Goal: Complete application form: Complete application form

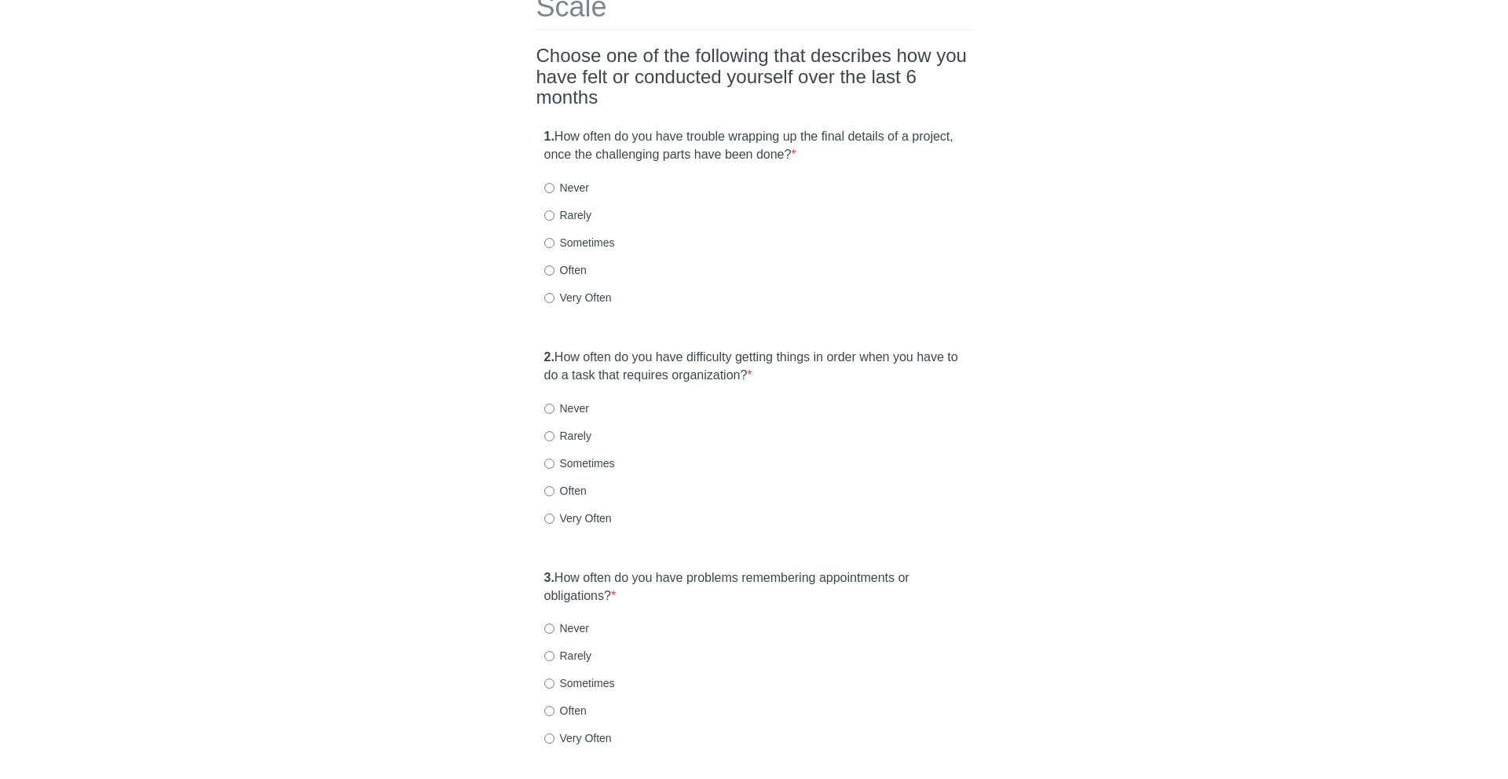
scroll to position [130, 0]
click at [568, 259] on label "Often" at bounding box center [565, 267] width 42 height 16
click at [555, 262] on input "Often" at bounding box center [549, 267] width 10 height 10
radio input "true"
drag, startPoint x: 573, startPoint y: 333, endPoint x: 632, endPoint y: 342, distance: 60.3
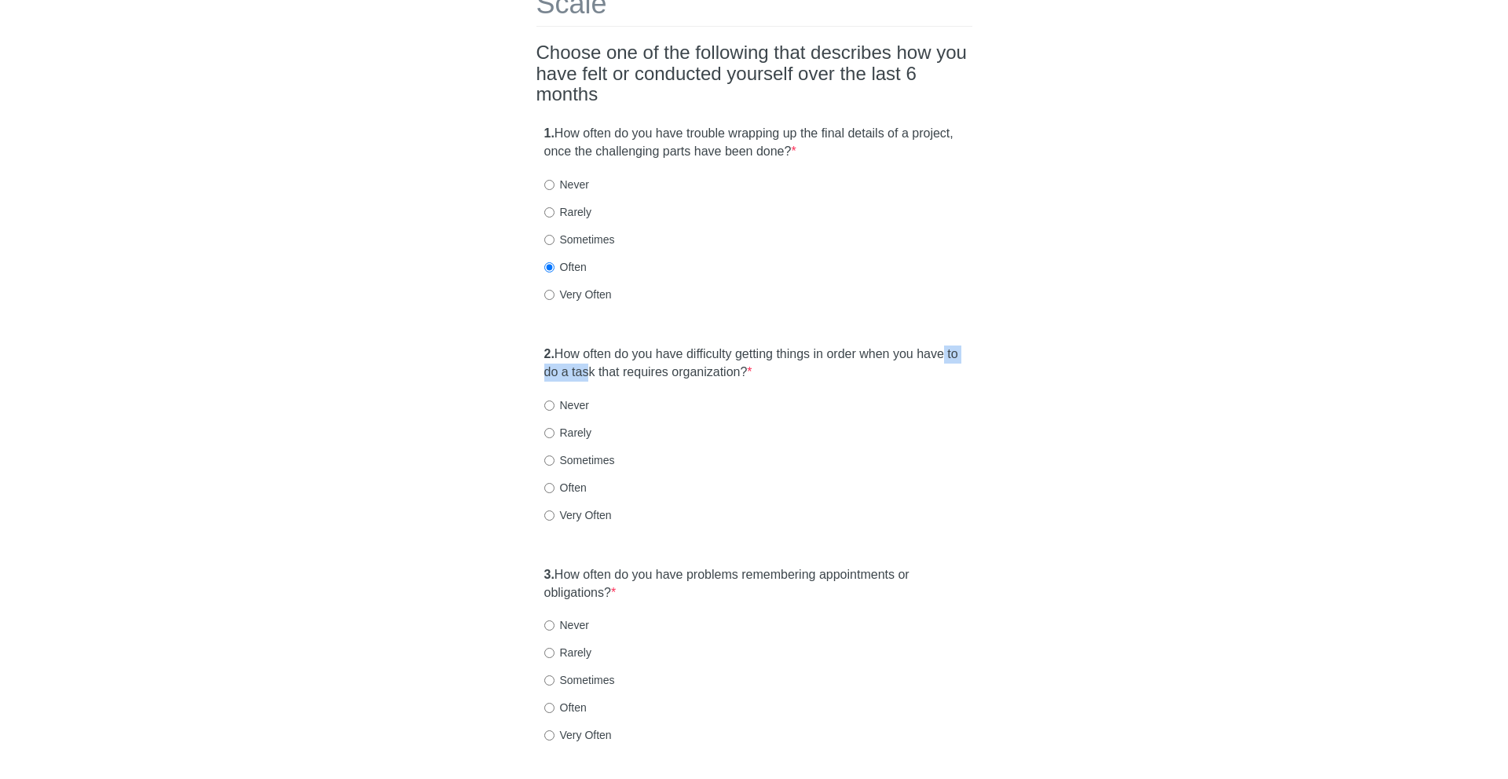
click at [632, 346] on label "2. How often do you have difficulty getting things in order when you have to do…" at bounding box center [754, 364] width 420 height 36
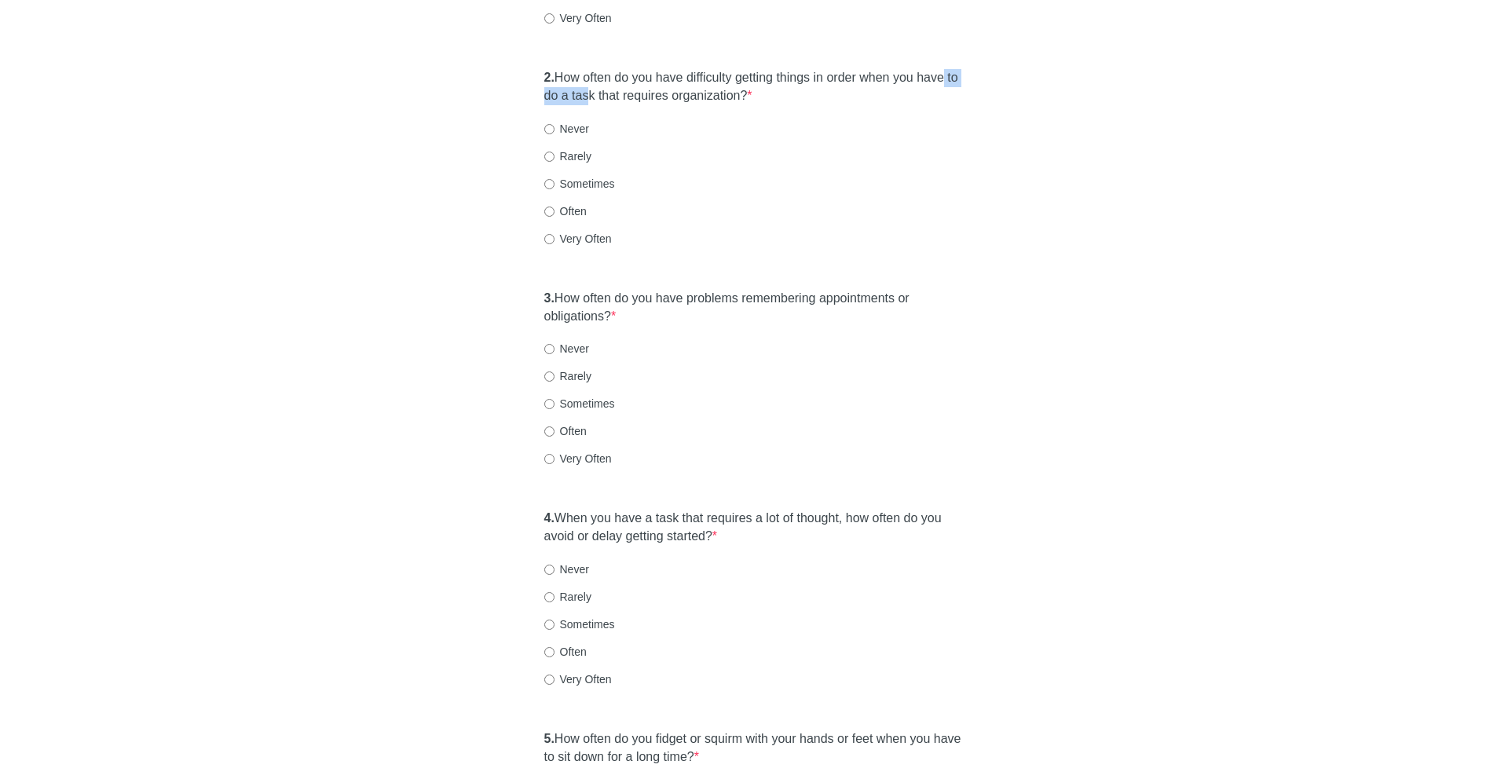
scroll to position [410, 0]
click at [563, 200] on label "Often" at bounding box center [565, 208] width 42 height 16
click at [555, 203] on input "Often" at bounding box center [549, 208] width 10 height 10
radio input "true"
click at [567, 393] on label "Sometimes" at bounding box center [579, 401] width 71 height 16
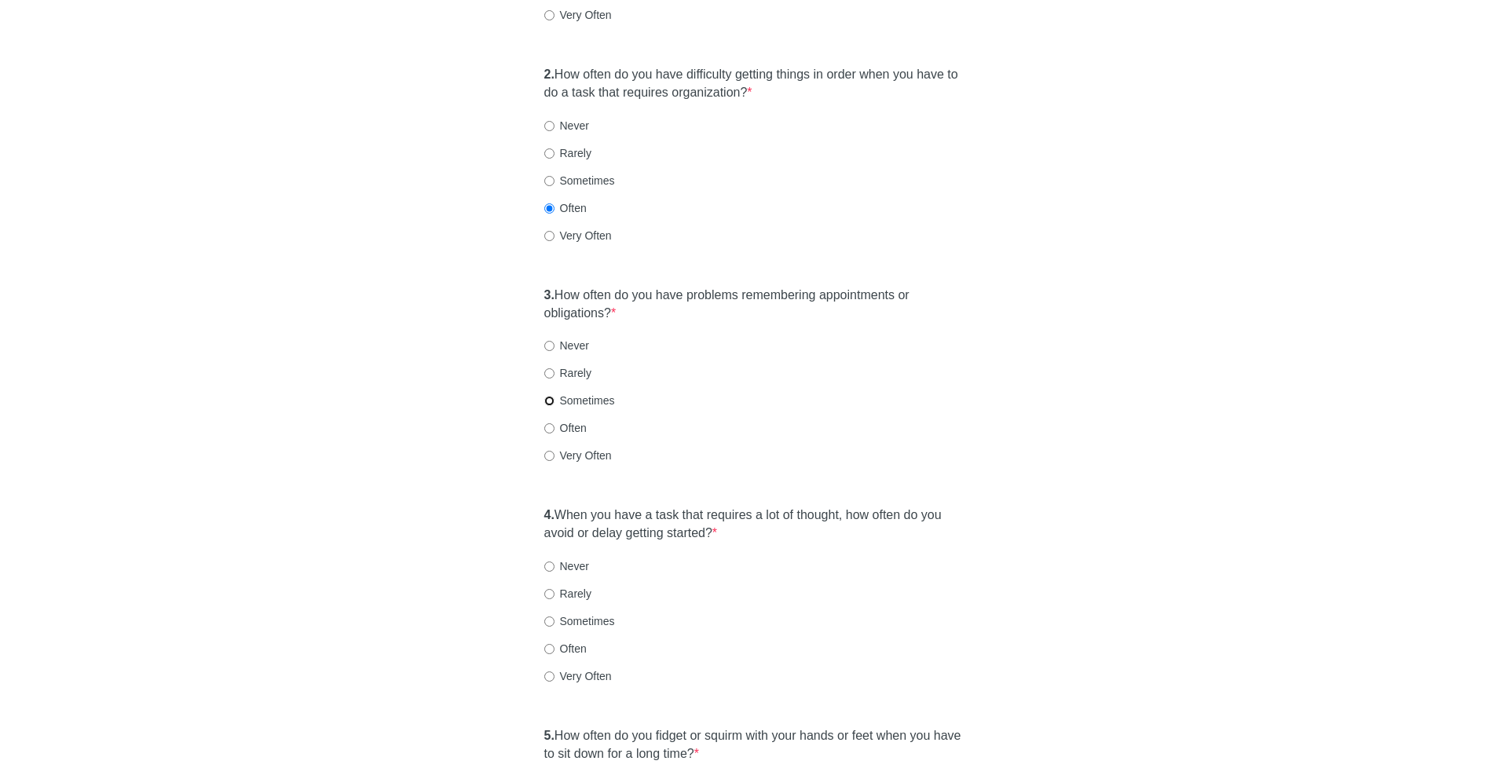
click at [555, 396] on input "Sometimes" at bounding box center [549, 401] width 10 height 10
radio input "true"
drag, startPoint x: 569, startPoint y: 478, endPoint x: 739, endPoint y: 545, distance: 182.4
click at [739, 545] on div "4. When you have a task that requires a lot of thought, how often do you avoid …" at bounding box center [755, 603] width 436 height 209
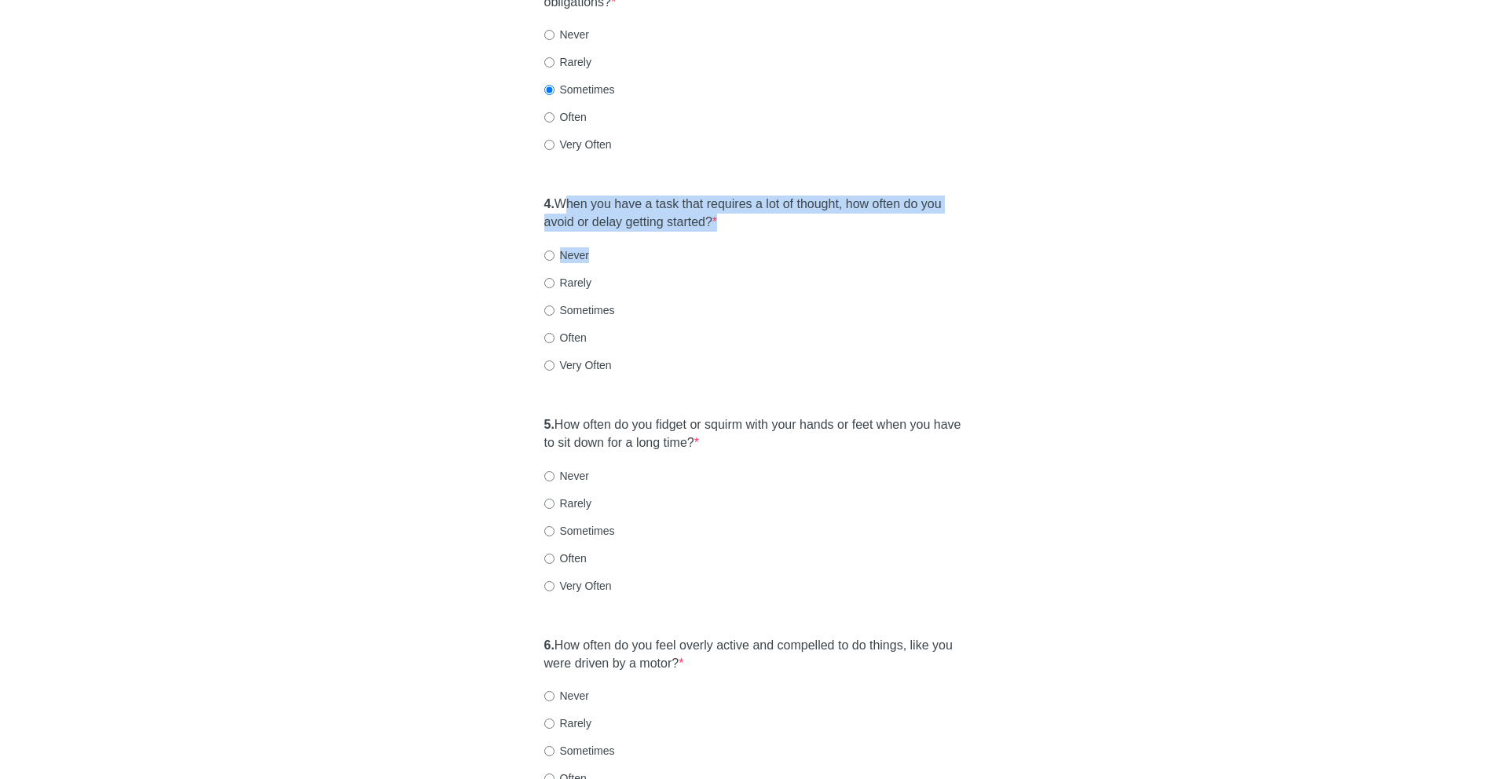
scroll to position [737, 0]
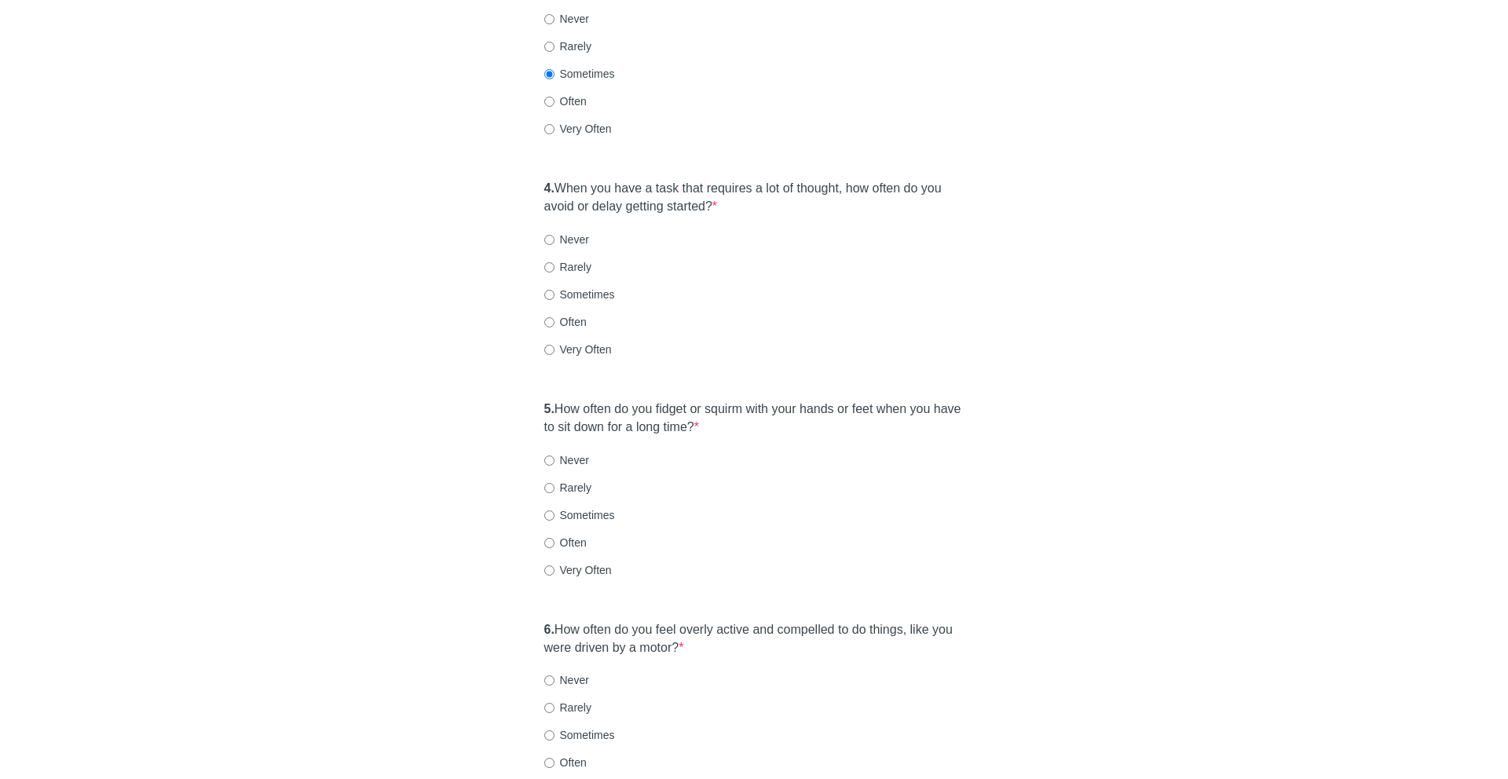
click at [576, 342] on label "Very Often" at bounding box center [578, 350] width 68 height 16
click at [555, 345] on input "Very Often" at bounding box center [549, 350] width 10 height 10
radio input "true"
drag, startPoint x: 596, startPoint y: 378, endPoint x: 668, endPoint y: 409, distance: 78.5
click at [668, 409] on div "5. How often do you fidget or squirm with your hands or feet when you have to s…" at bounding box center [755, 497] width 436 height 209
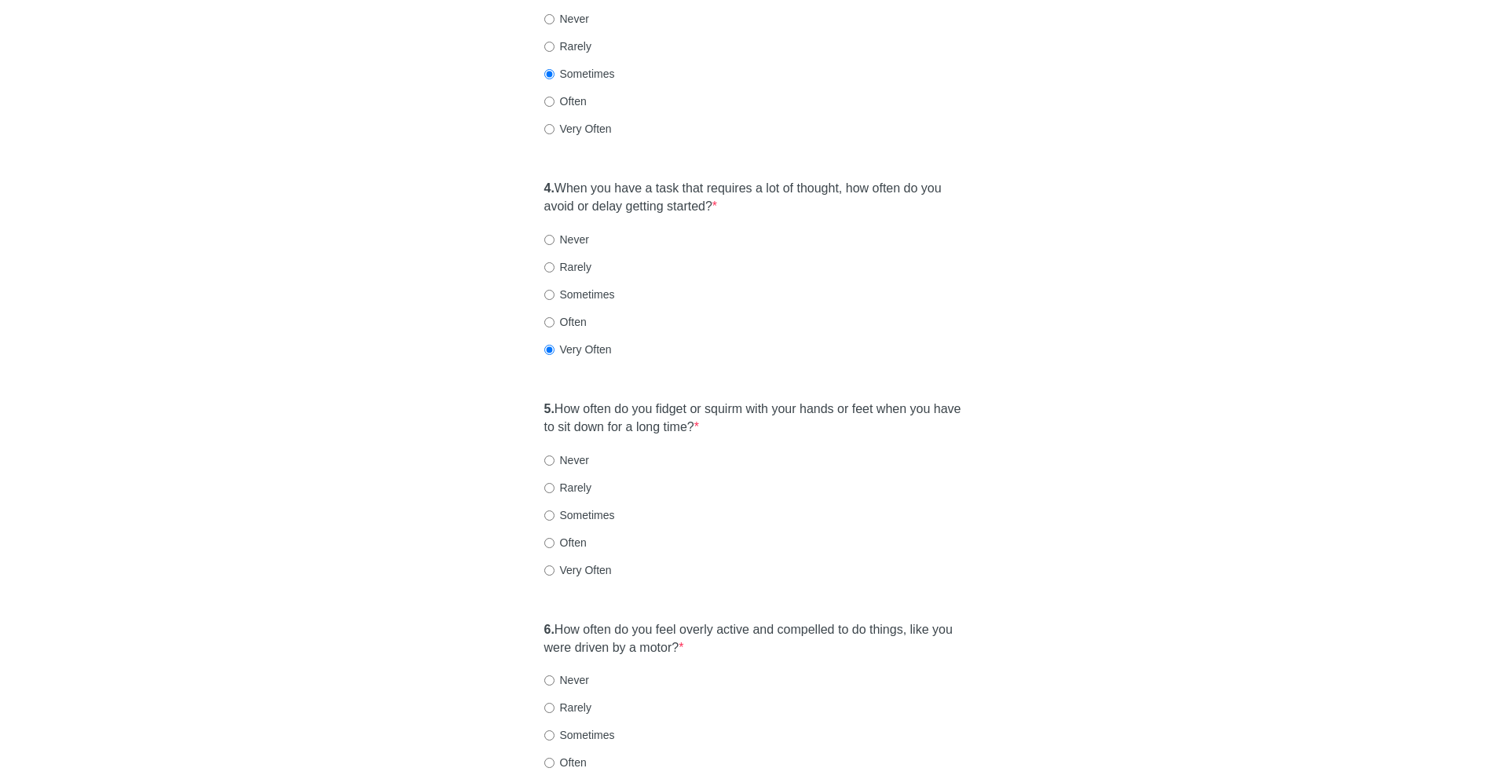
scroll to position [893, 0]
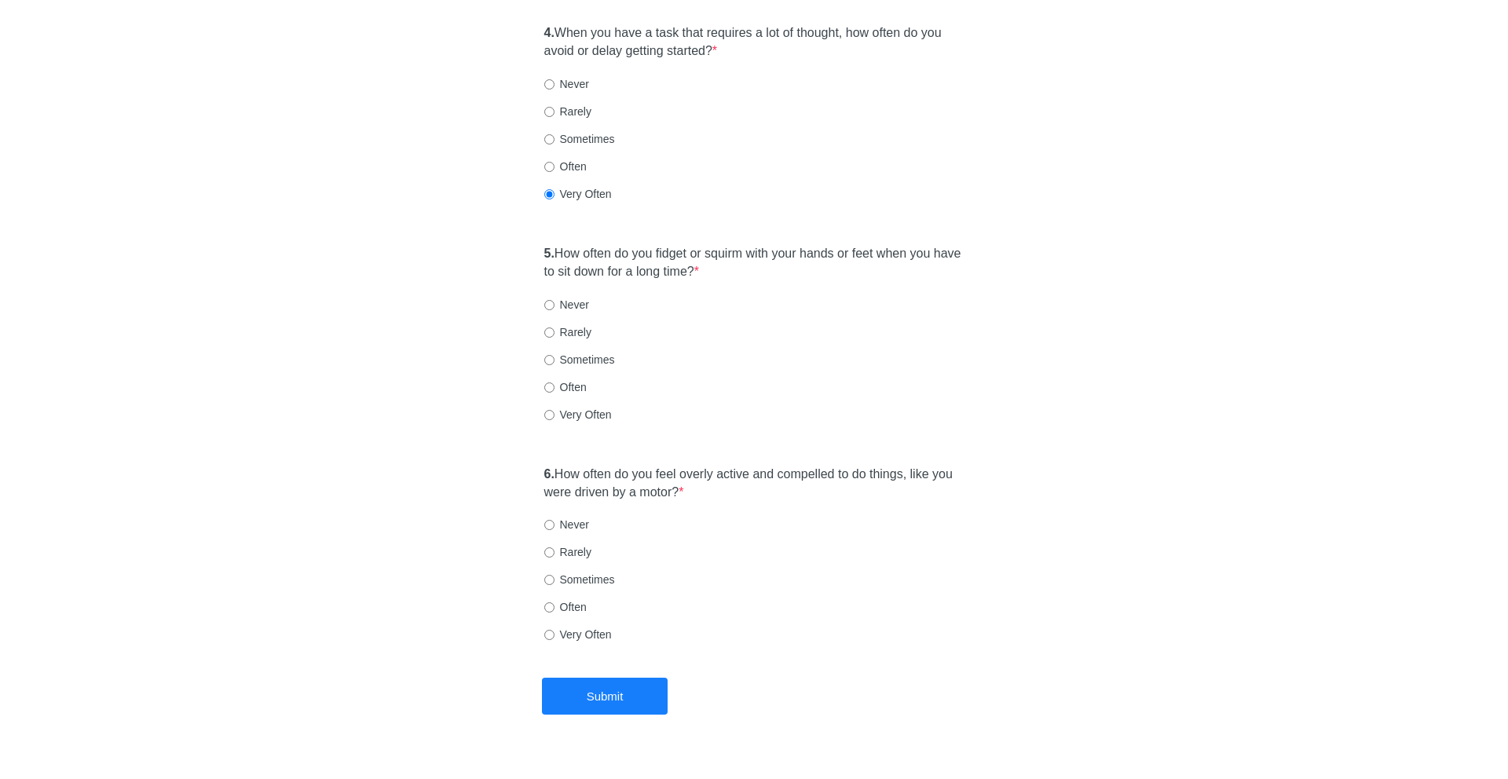
click at [574, 407] on label "Very Often" at bounding box center [578, 415] width 68 height 16
click at [555, 410] on input "Very Often" at bounding box center [549, 415] width 10 height 10
radio input "true"
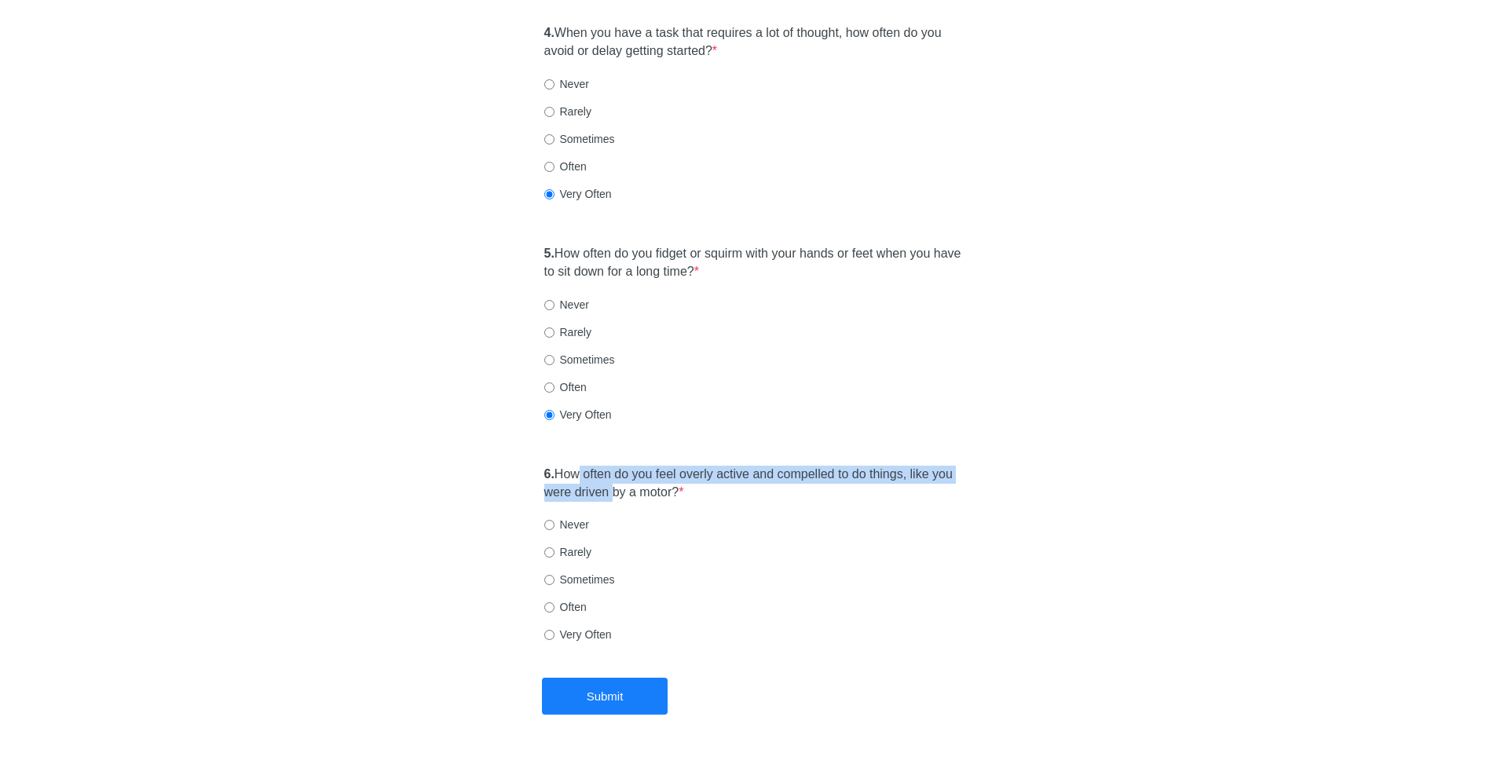
drag, startPoint x: 581, startPoint y: 443, endPoint x: 639, endPoint y: 470, distance: 64.0
click at [639, 470] on label "6. How often do you feel overly active and compelled to do things, like you wer…" at bounding box center [754, 484] width 420 height 36
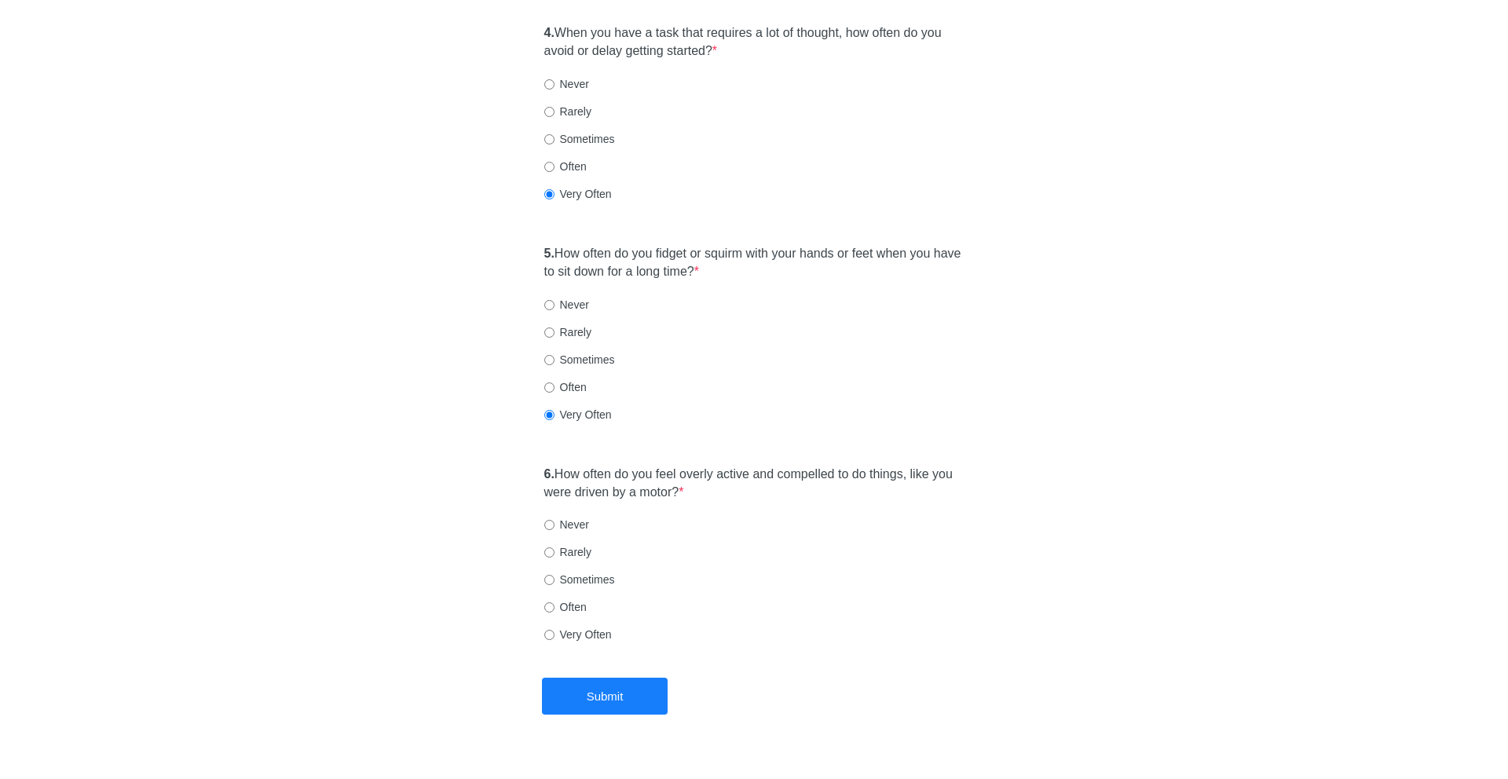
click at [563, 599] on label "Often" at bounding box center [565, 607] width 42 height 16
click at [555, 603] on input "Often" at bounding box center [549, 608] width 10 height 10
radio input "true"
click at [606, 678] on button "Submit" at bounding box center [605, 696] width 126 height 37
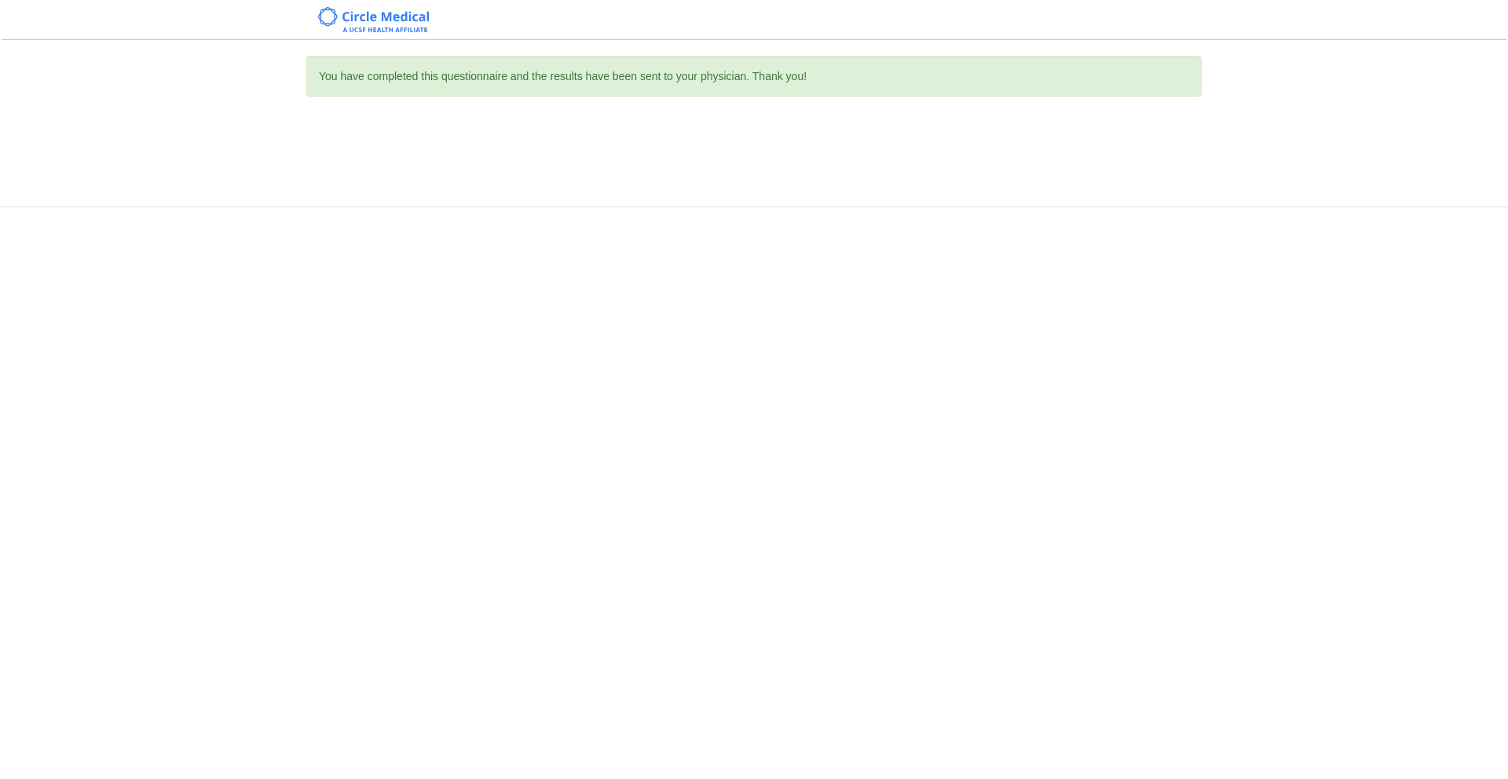
scroll to position [0, 0]
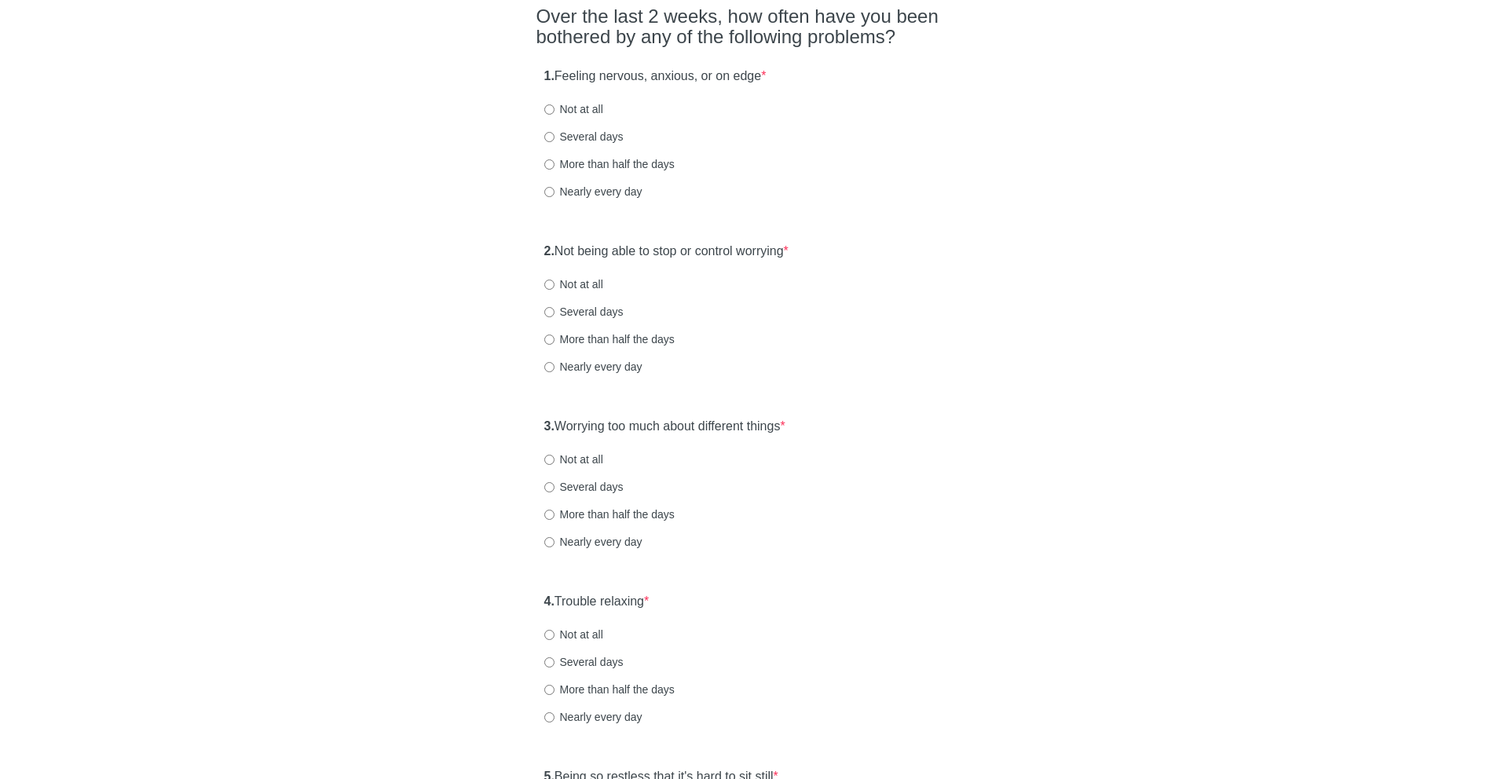
scroll to position [130, 0]
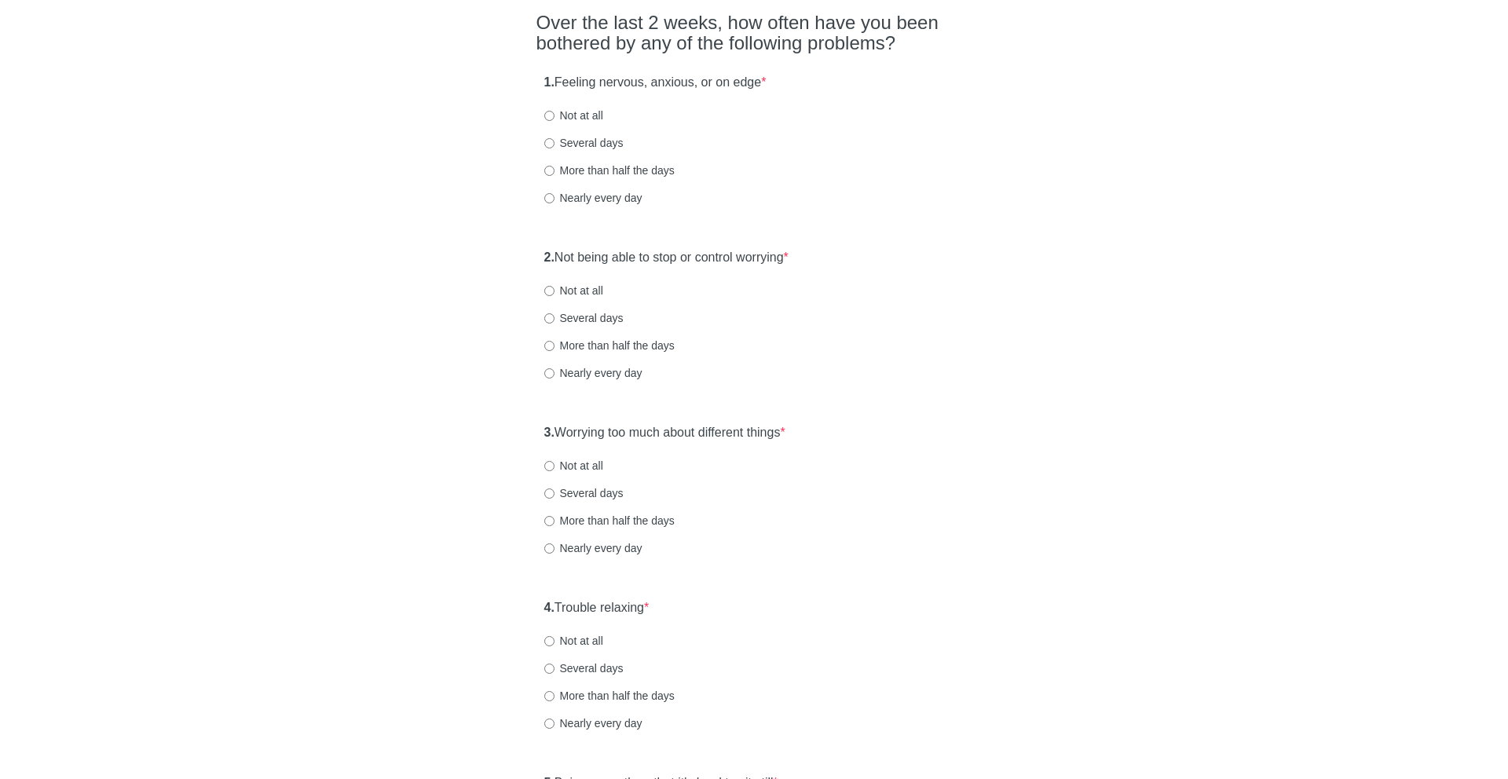
click at [579, 90] on label "1. Feeling nervous, anxious, or on edge *" at bounding box center [655, 83] width 222 height 18
drag, startPoint x: 562, startPoint y: 82, endPoint x: 830, endPoint y: 90, distance: 268.0
click at [830, 90] on div "1. Feeling nervous, anxious, or on edge * Not at all Several days More than hal…" at bounding box center [755, 147] width 436 height 163
click at [577, 194] on label "Nearly every day" at bounding box center [593, 198] width 98 height 16
click at [555, 194] on input "Nearly every day" at bounding box center [549, 198] width 10 height 10
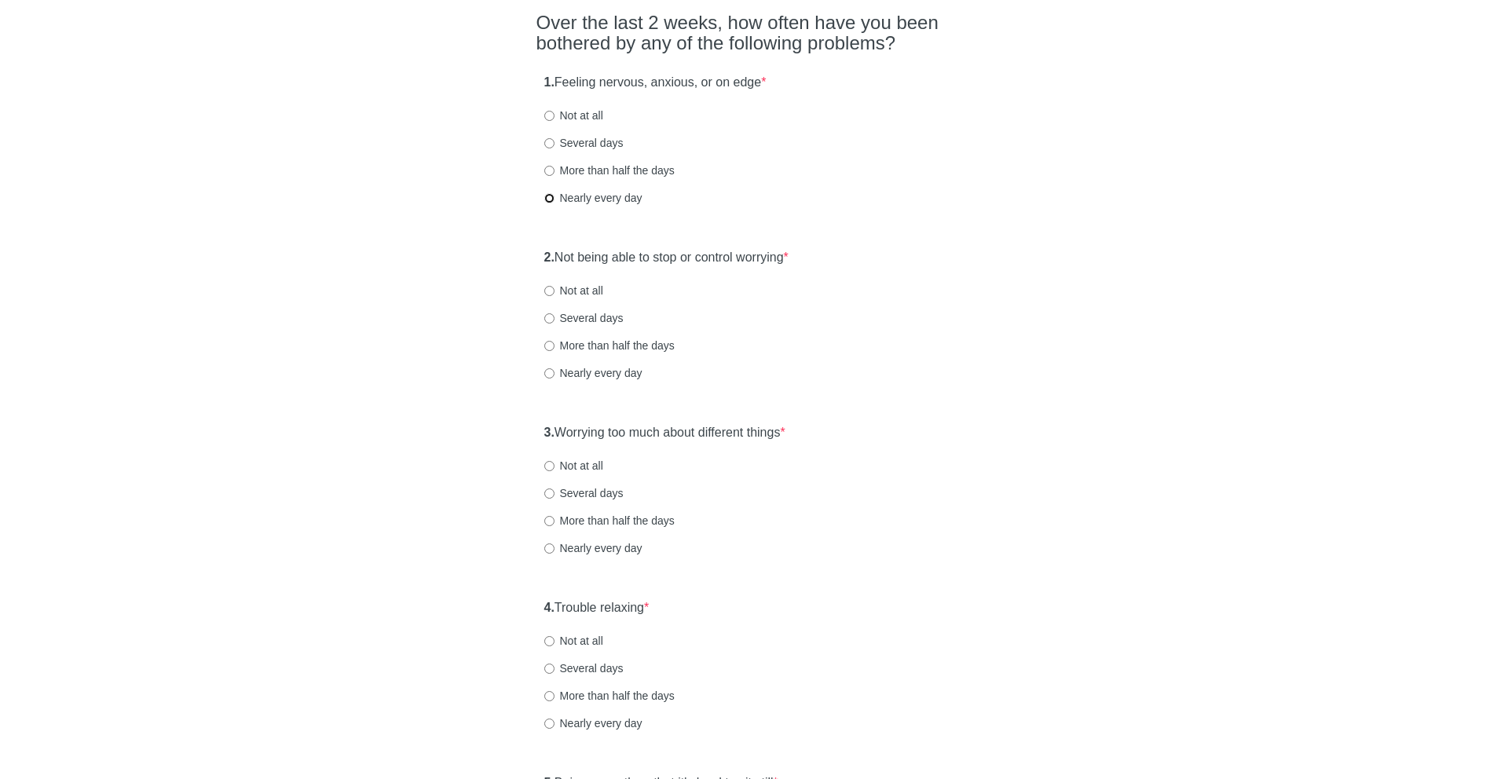
radio input "true"
drag, startPoint x: 577, startPoint y: 255, endPoint x: 887, endPoint y: 292, distance: 311.8
click at [887, 292] on div "2. Not being able to stop or control worrying * Not at all Several days More th…" at bounding box center [755, 322] width 436 height 163
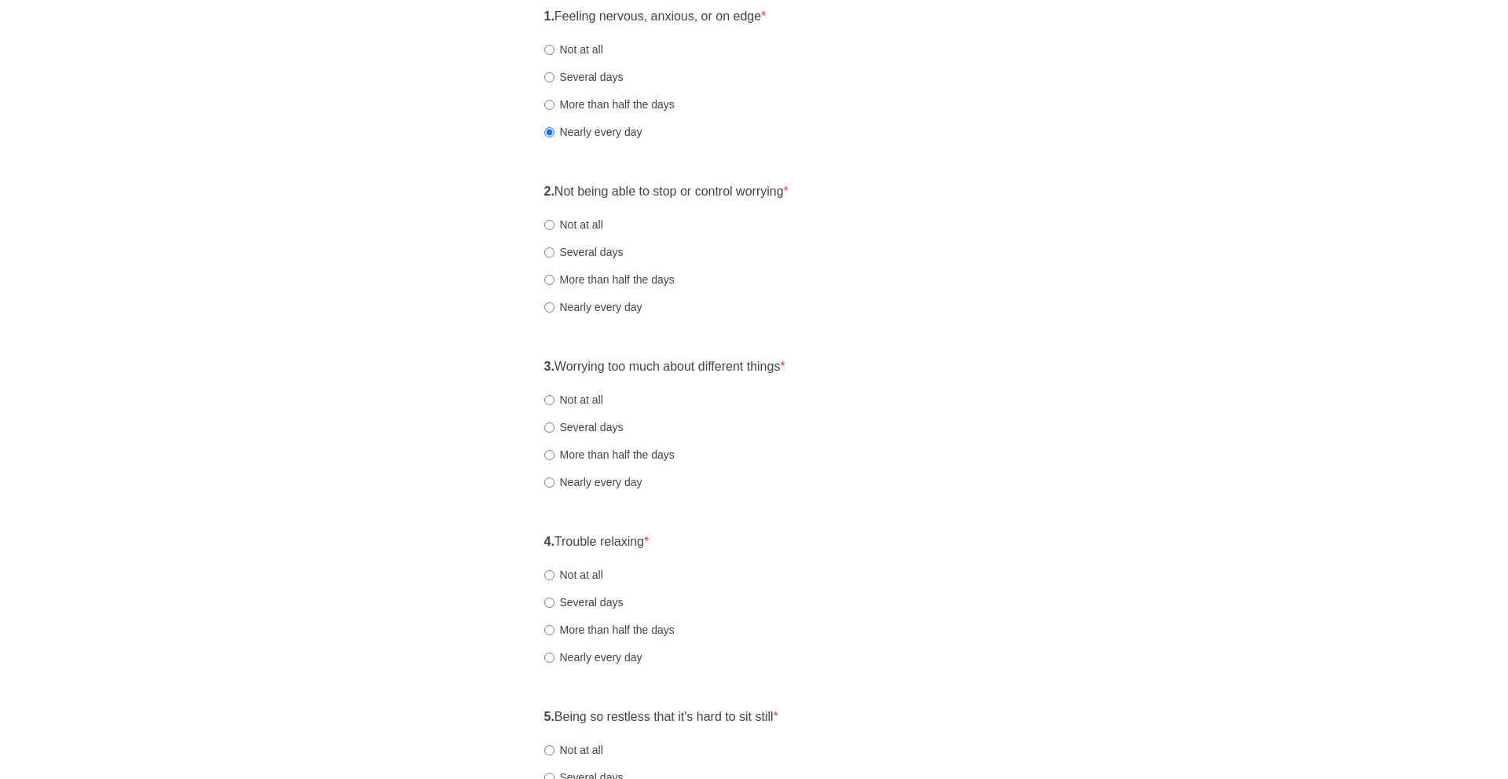
click at [592, 317] on div "2. Not being able to stop or control worrying * Not at all Several days More th…" at bounding box center [755, 256] width 436 height 163
click at [592, 300] on label "Nearly every day" at bounding box center [593, 307] width 98 height 16
click at [555, 302] on input "Nearly every day" at bounding box center [549, 307] width 10 height 10
radio input "true"
drag, startPoint x: 579, startPoint y: 367, endPoint x: 891, endPoint y: 372, distance: 311.9
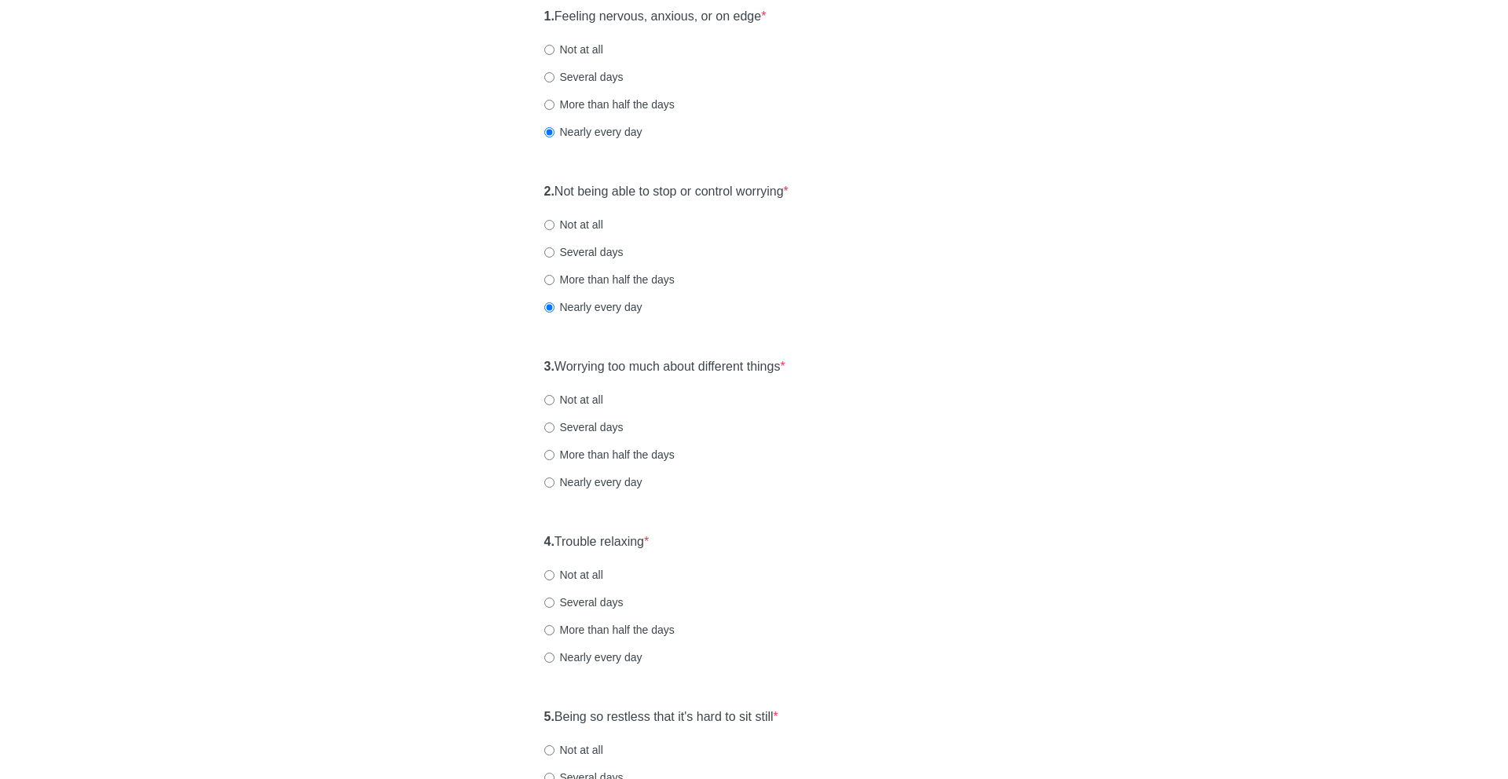
click at [891, 372] on div "3. Worrying too much about different things * Not at all Several days More than…" at bounding box center [755, 431] width 436 height 163
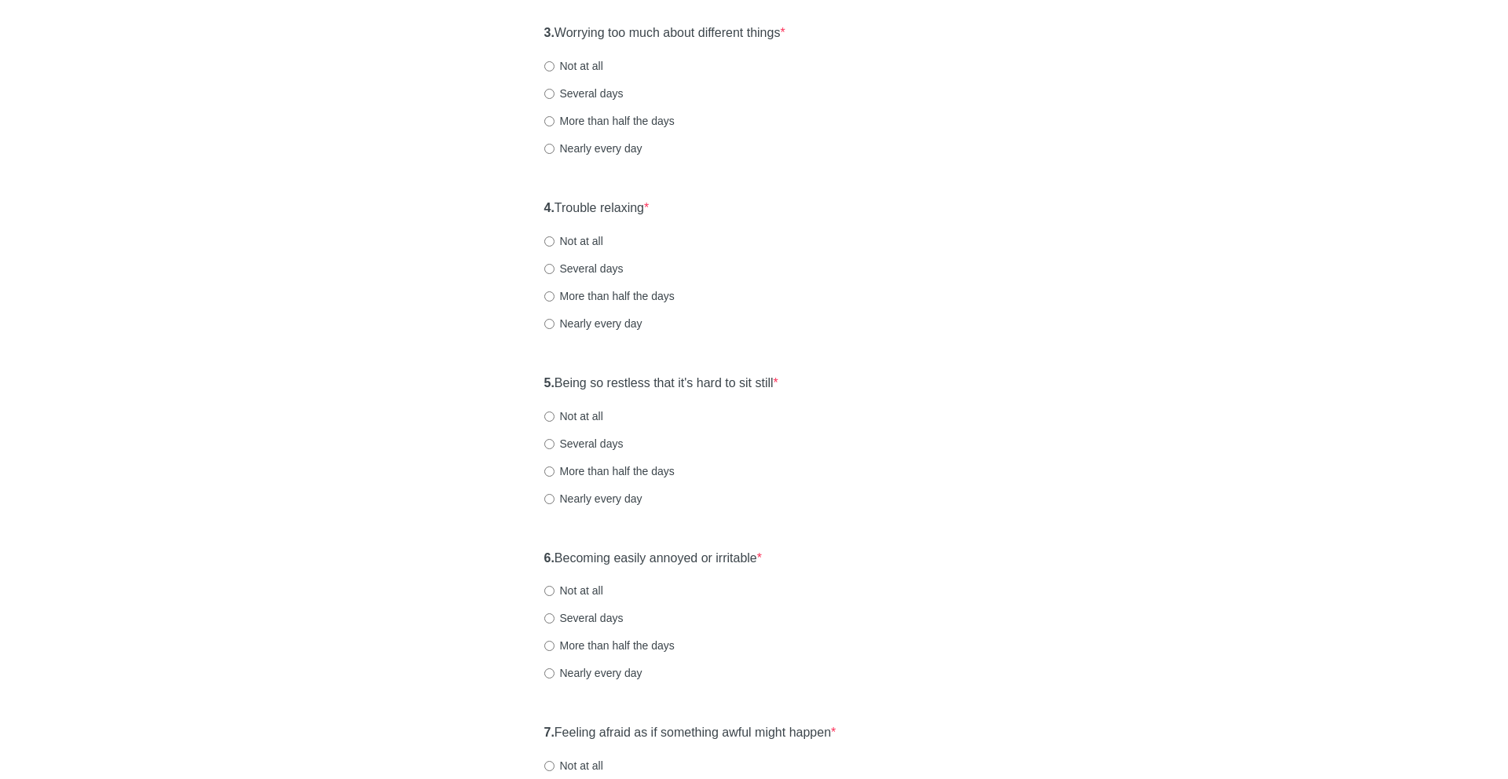
scroll to position [526, 0]
click at [634, 152] on label "Nearly every day" at bounding box center [593, 152] width 98 height 16
click at [555, 152] on input "Nearly every day" at bounding box center [549, 152] width 10 height 10
radio input "true"
drag, startPoint x: 561, startPoint y: 211, endPoint x: 756, endPoint y: 211, distance: 194.8
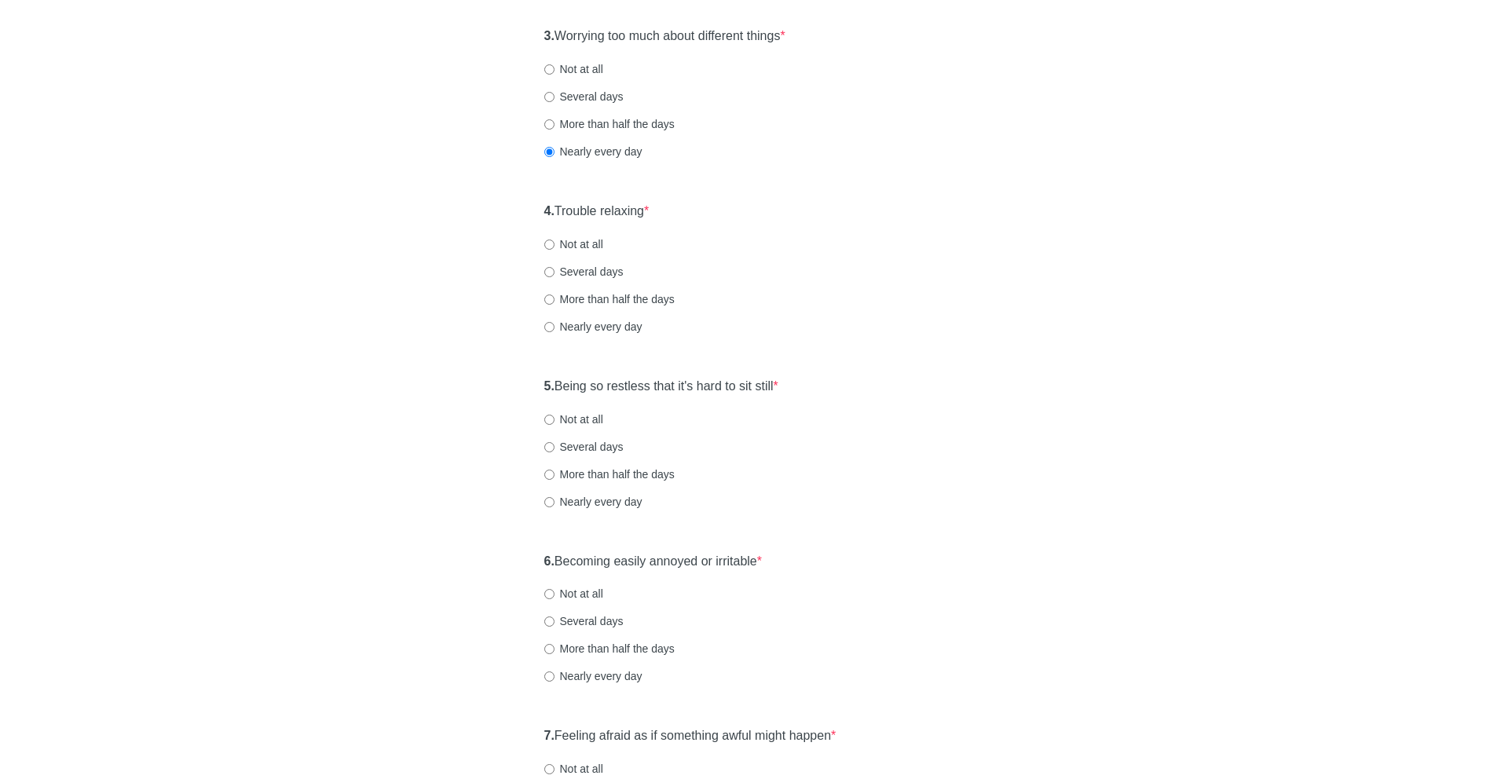
click at [756, 211] on div "4. Trouble relaxing * Not at all Several days More than half the days Nearly ev…" at bounding box center [755, 276] width 436 height 163
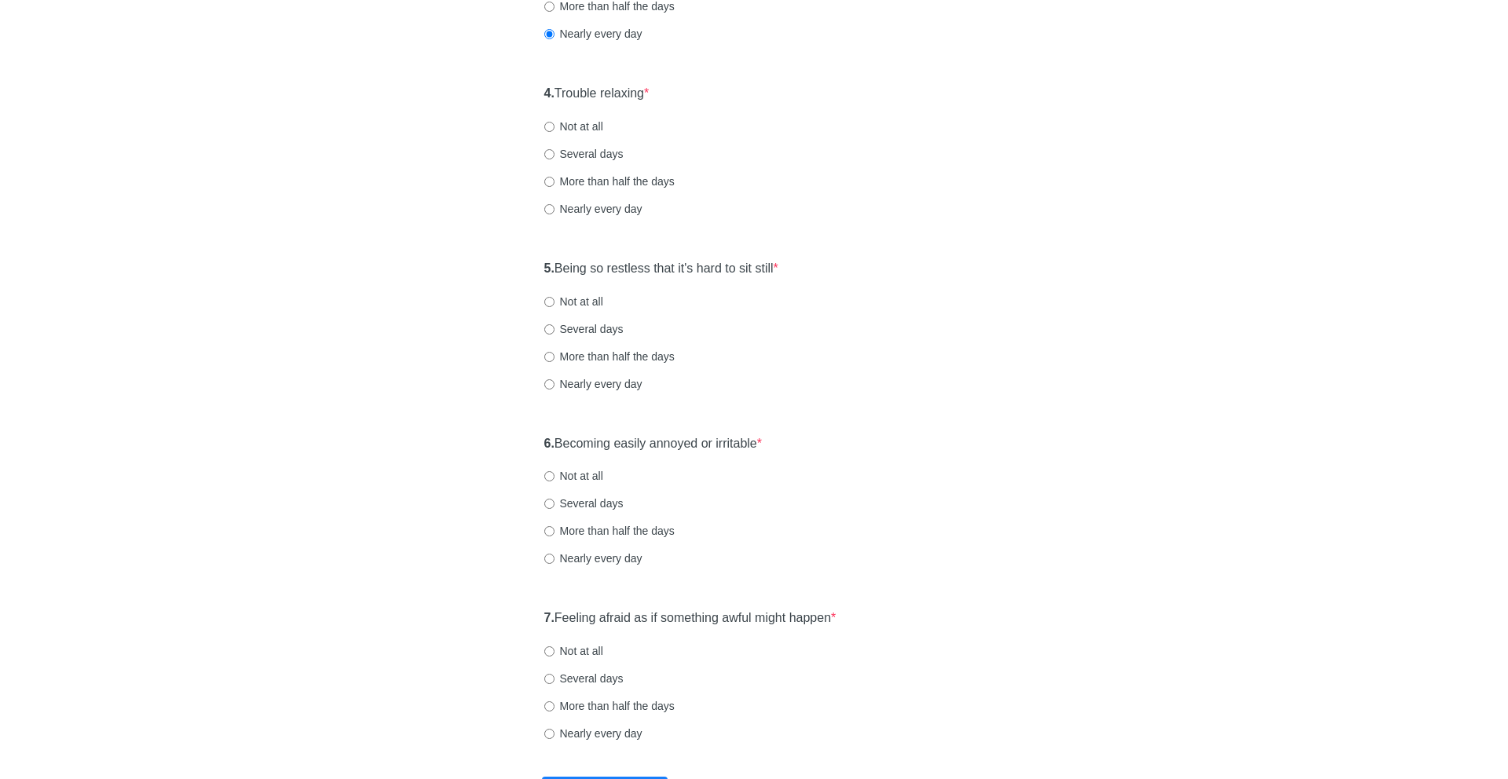
scroll to position [646, 0]
click at [596, 120] on label "Not at all" at bounding box center [573, 125] width 59 height 16
click at [555, 120] on input "Not at all" at bounding box center [549, 125] width 10 height 10
radio input "true"
drag, startPoint x: 584, startPoint y: 257, endPoint x: 794, endPoint y: 284, distance: 211.5
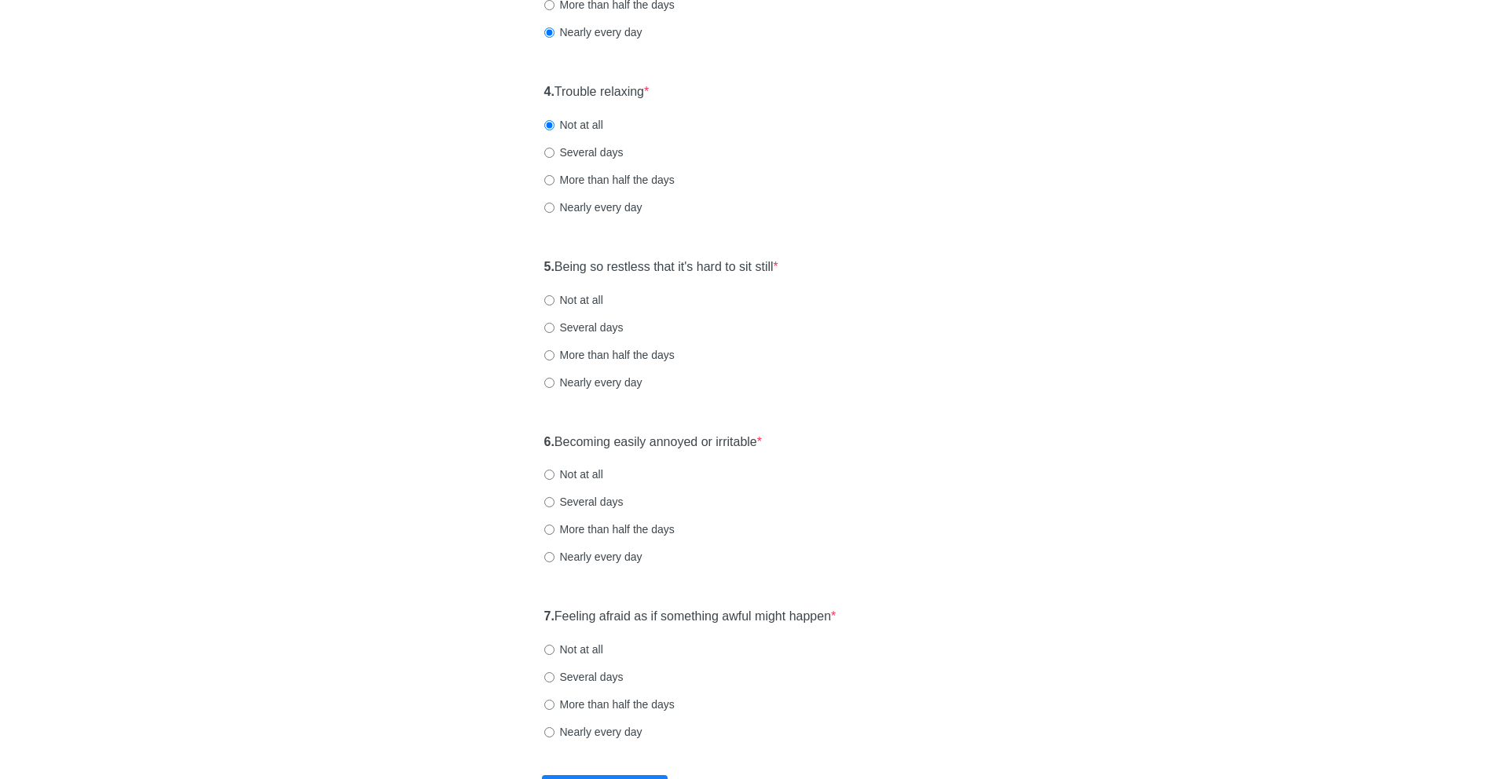
click at [794, 284] on div "5. Being so restless that it's hard to sit still * Not at all Several days More…" at bounding box center [755, 332] width 436 height 163
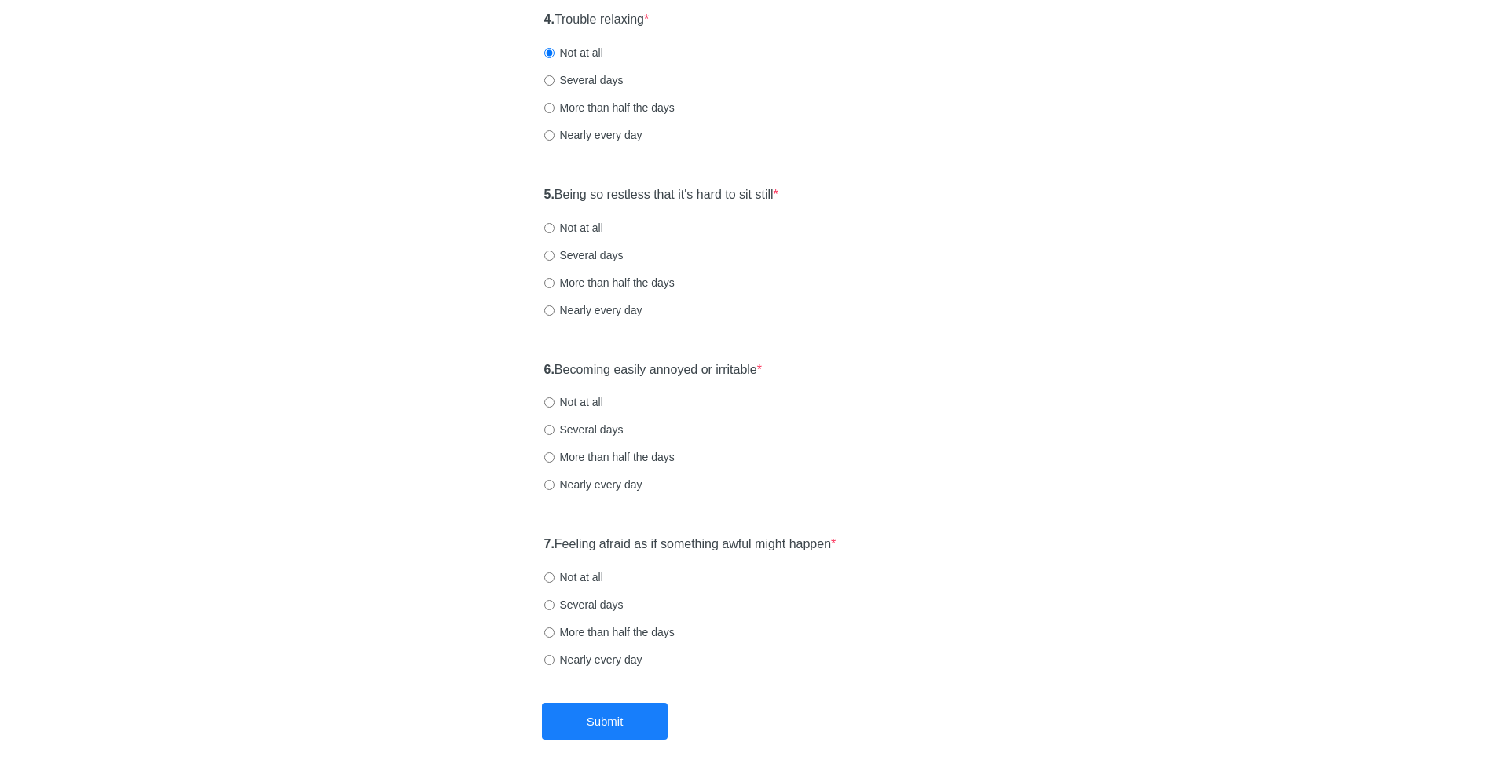
scroll to position [771, 0]
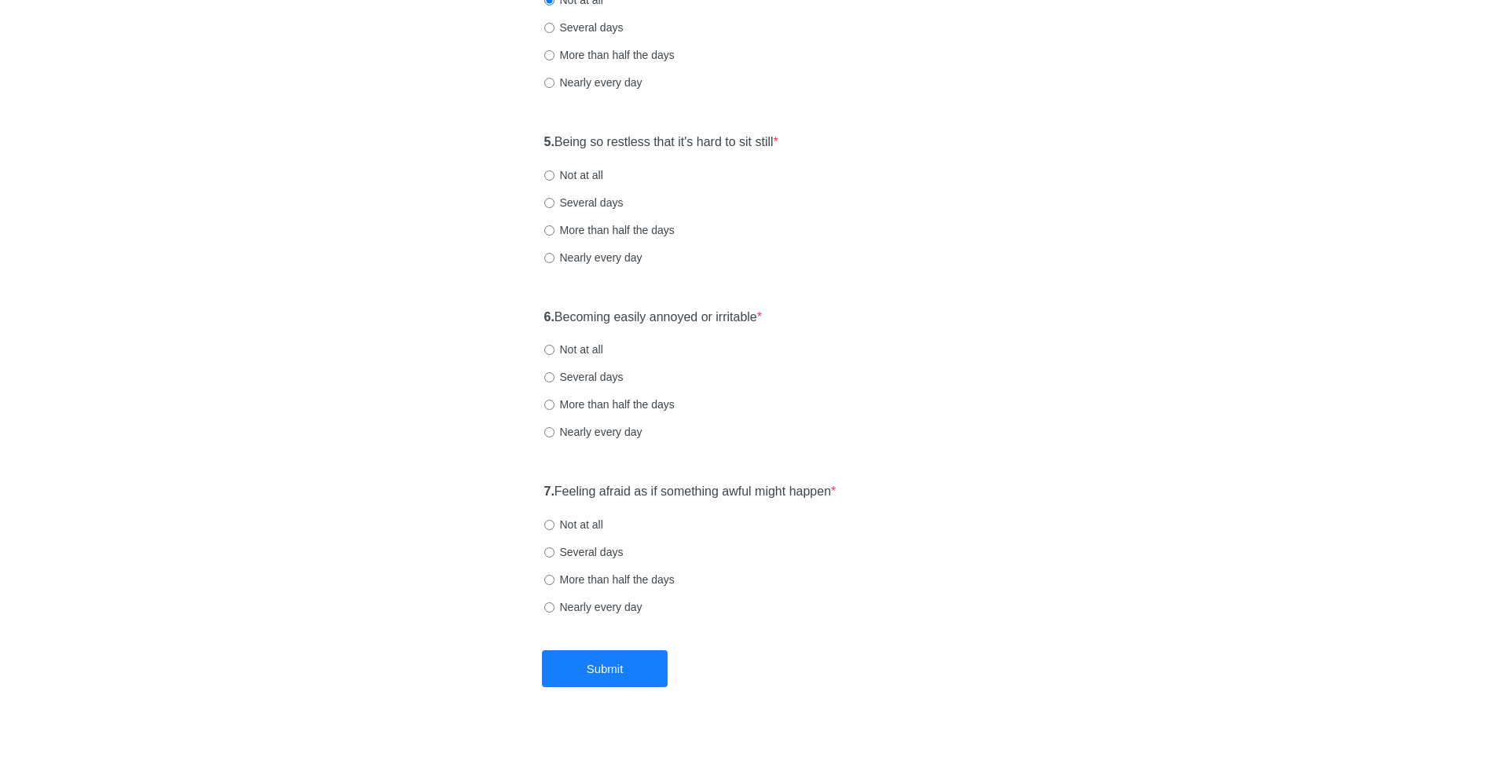
click at [612, 227] on label "More than half the days" at bounding box center [609, 230] width 130 height 16
click at [555, 227] on input "More than half the days" at bounding box center [549, 230] width 10 height 10
radio input "true"
drag, startPoint x: 570, startPoint y: 324, endPoint x: 815, endPoint y: 338, distance: 245.5
click at [815, 338] on div "6. Becoming easily annoyed or irritable * Not at all Several days More than hal…" at bounding box center [755, 382] width 436 height 163
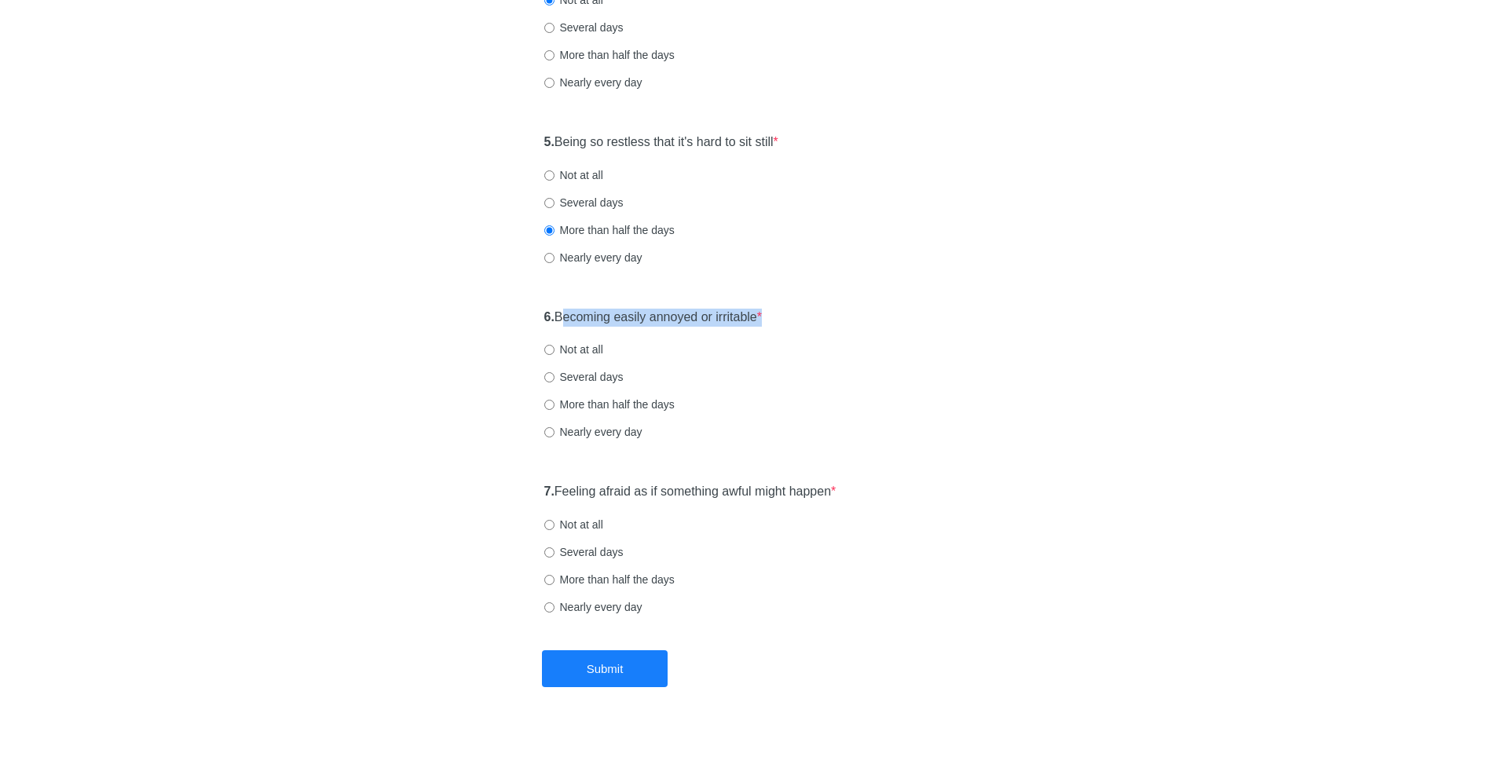
scroll to position [774, 0]
click at [635, 401] on label "More than half the days" at bounding box center [609, 402] width 130 height 16
click at [555, 401] on input "More than half the days" at bounding box center [549, 402] width 10 height 10
radio input "true"
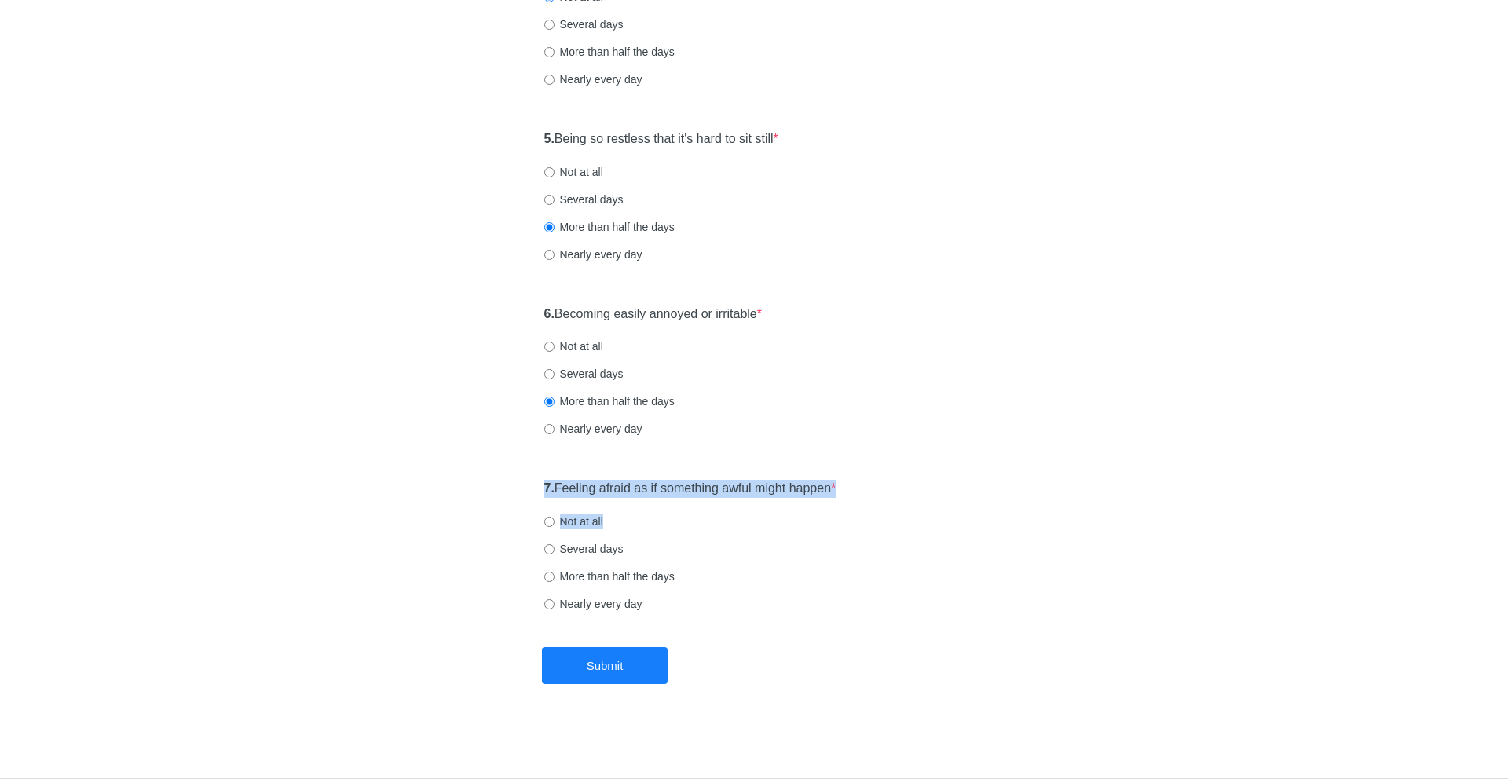
drag, startPoint x: 591, startPoint y: 483, endPoint x: 904, endPoint y: 530, distance: 316.1
click at [904, 530] on div "7. Feeling afraid as if something awful might happen * Not at all Several days …" at bounding box center [755, 553] width 436 height 163
click at [603, 553] on label "Several days" at bounding box center [583, 549] width 79 height 16
click at [555, 553] on input "Several days" at bounding box center [549, 549] width 10 height 10
radio input "true"
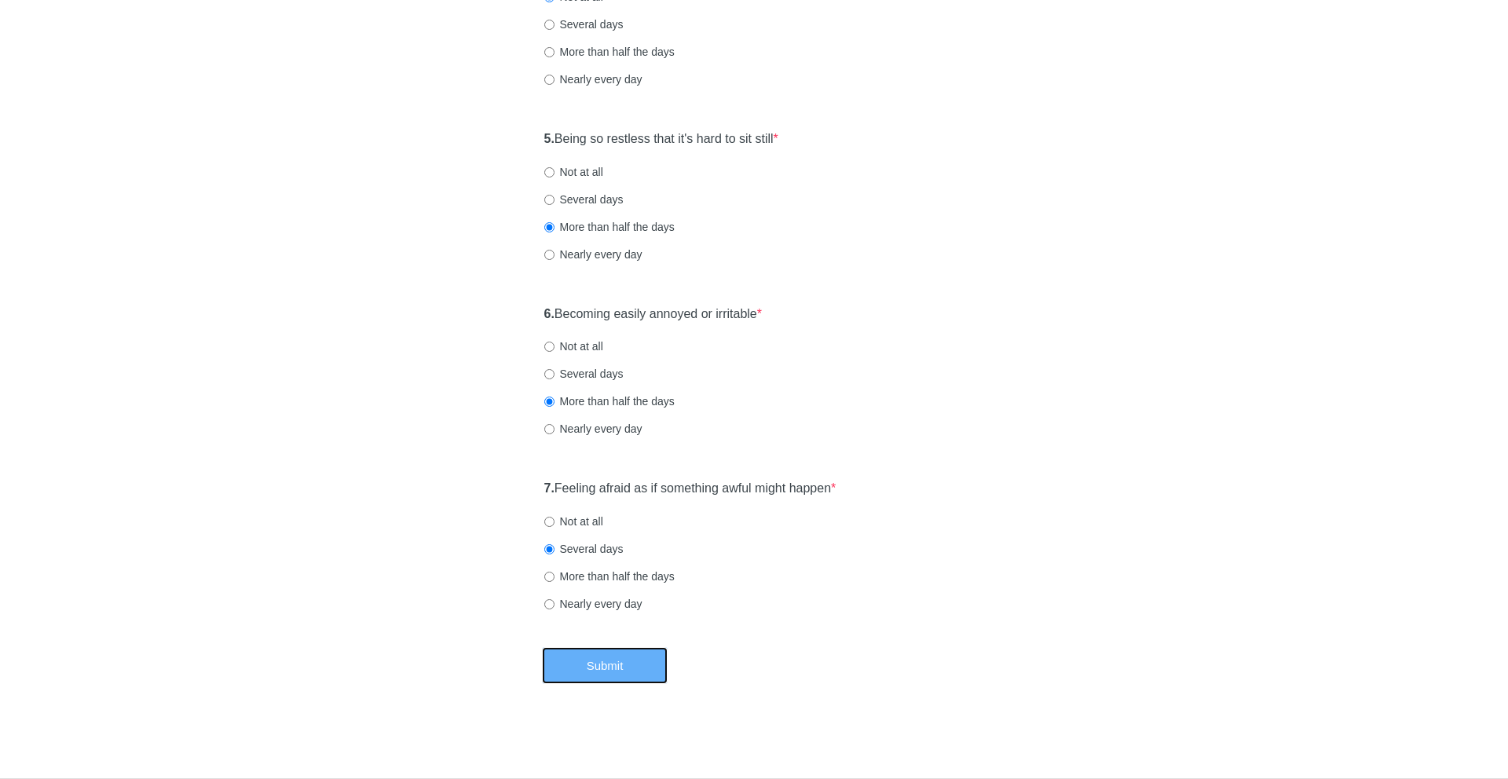
click at [607, 648] on button "Submit" at bounding box center [605, 665] width 126 height 37
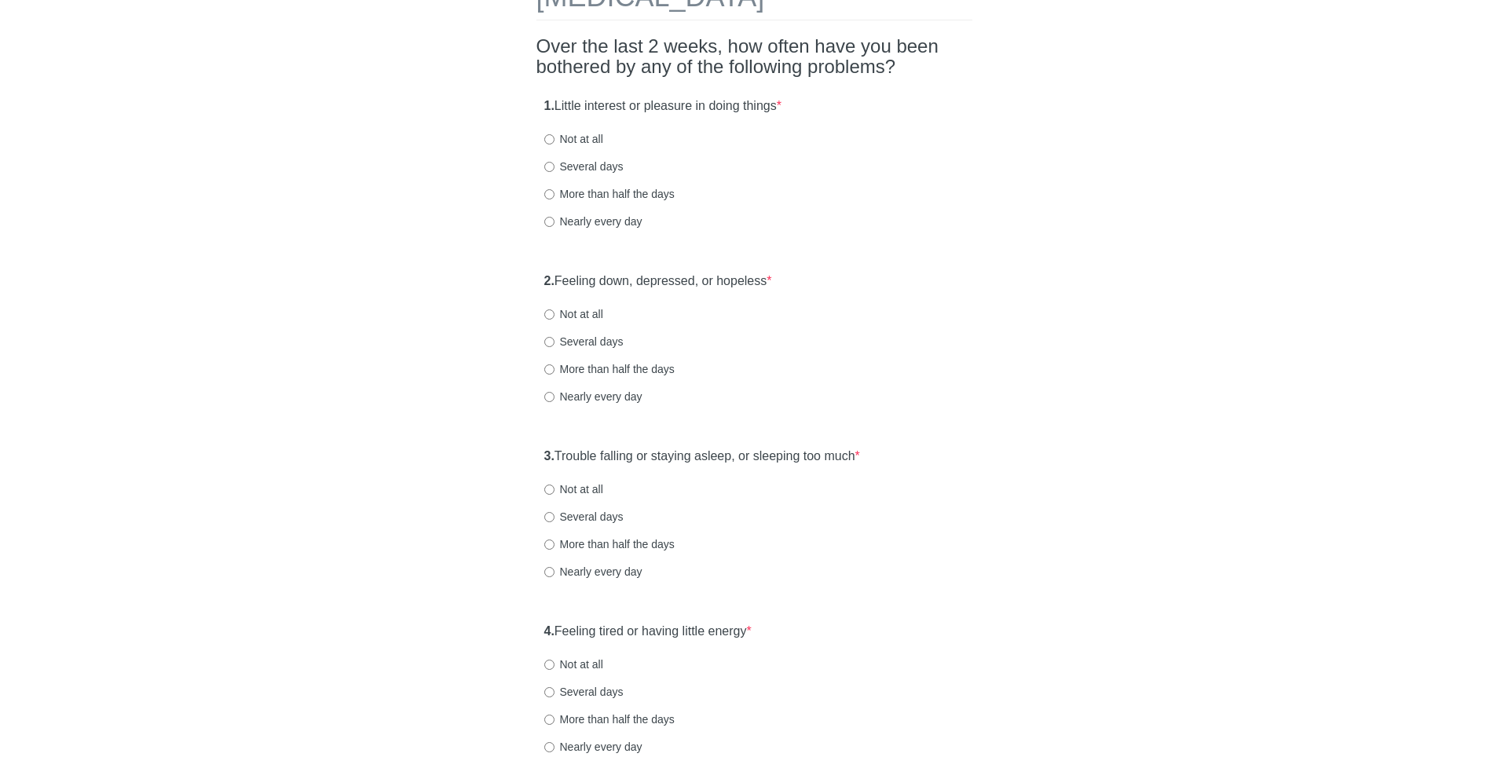
scroll to position [110, 0]
click at [552, 114] on div "1. Little interest or pleasure in doing things * Not at all Several days More t…" at bounding box center [755, 167] width 436 height 163
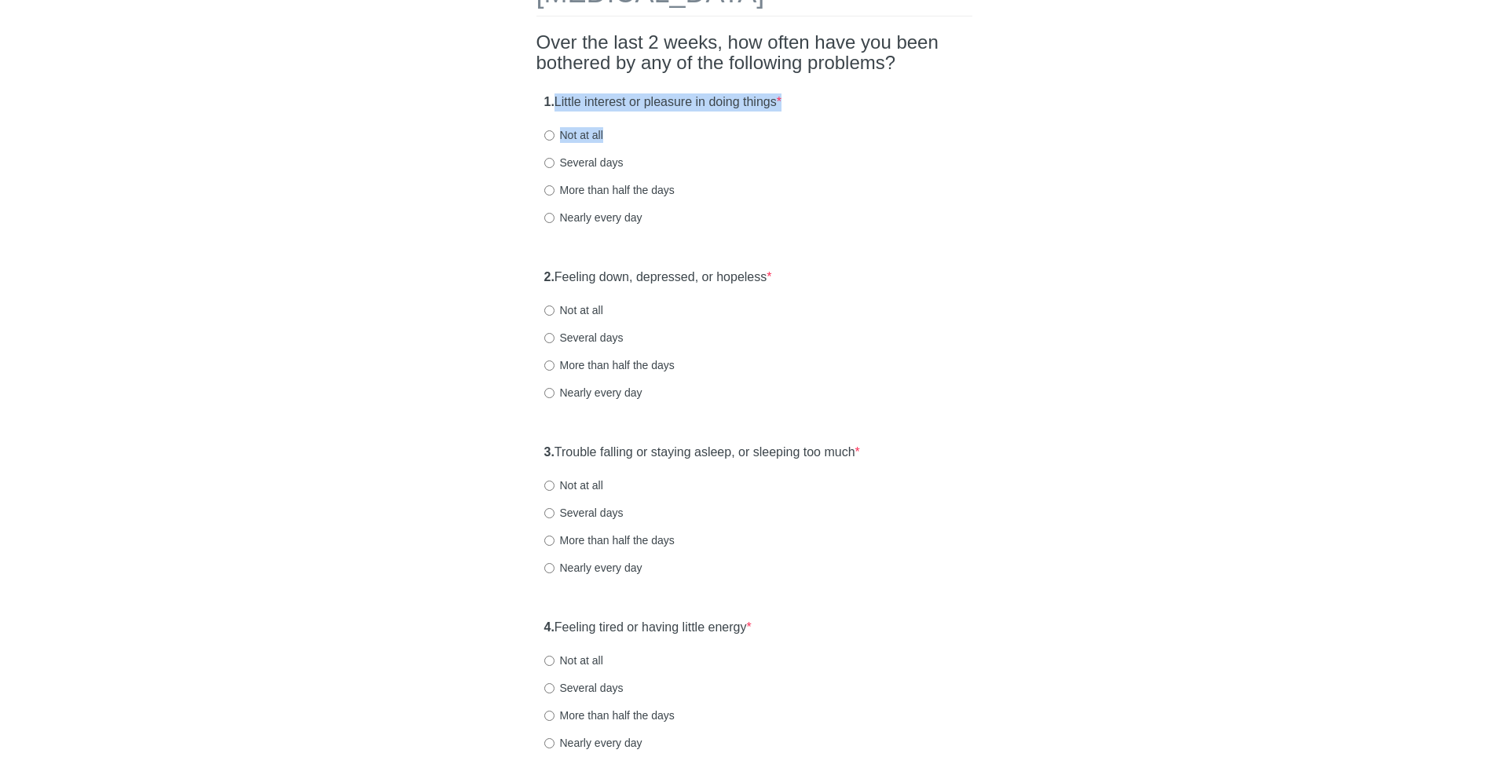
drag, startPoint x: 554, startPoint y: 103, endPoint x: 848, endPoint y: 130, distance: 295.1
click at [848, 130] on div "1. Little interest or pleasure in doing things * Not at all Several days More t…" at bounding box center [755, 167] width 436 height 163
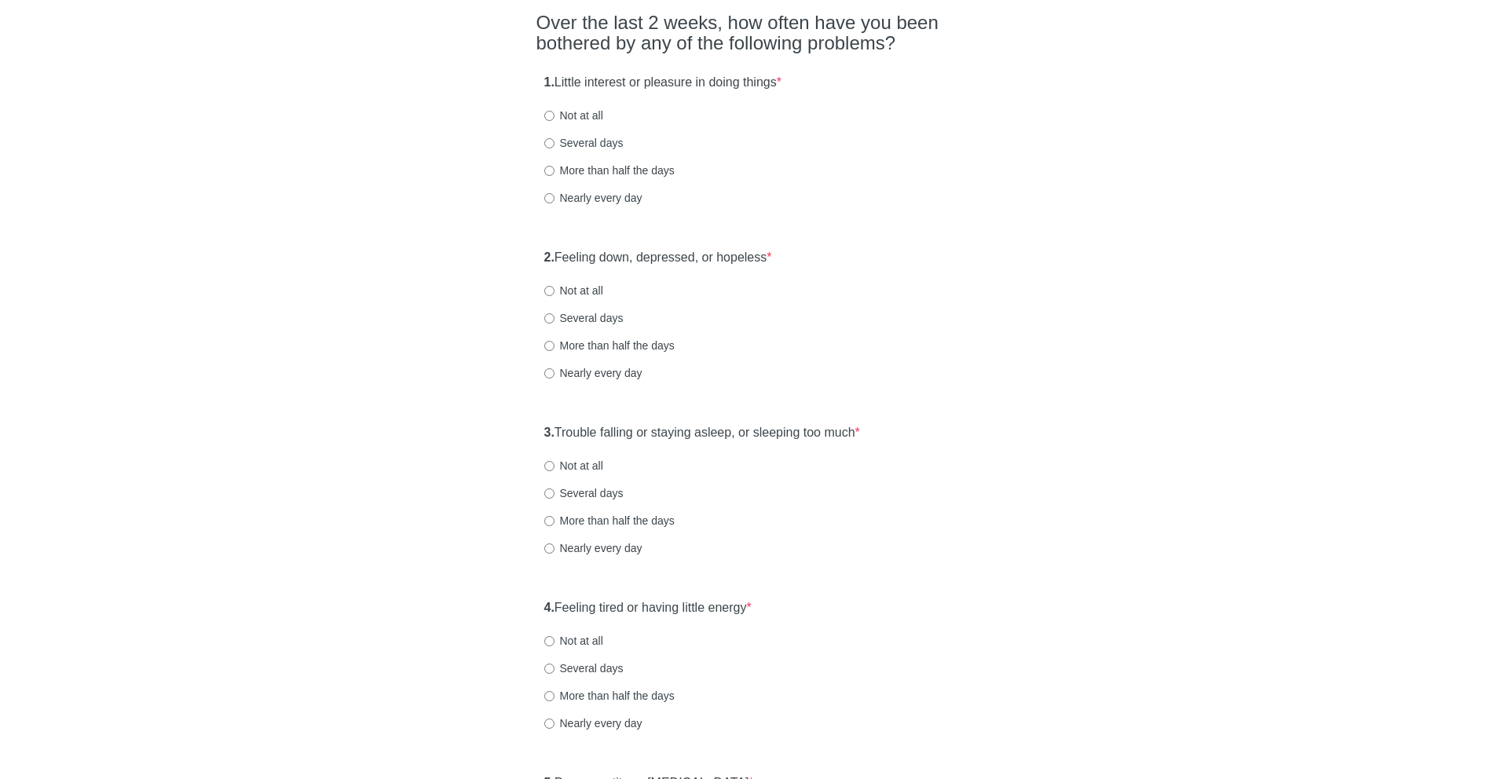
click at [593, 170] on label "More than half the days" at bounding box center [609, 171] width 130 height 16
click at [555, 170] on input "More than half the days" at bounding box center [549, 171] width 10 height 10
radio input "true"
drag, startPoint x: 564, startPoint y: 253, endPoint x: 834, endPoint y: 255, distance: 270.3
click at [834, 255] on div "2. Feeling down, depressed, or hopeless * Not at all Several days More than hal…" at bounding box center [755, 322] width 436 height 163
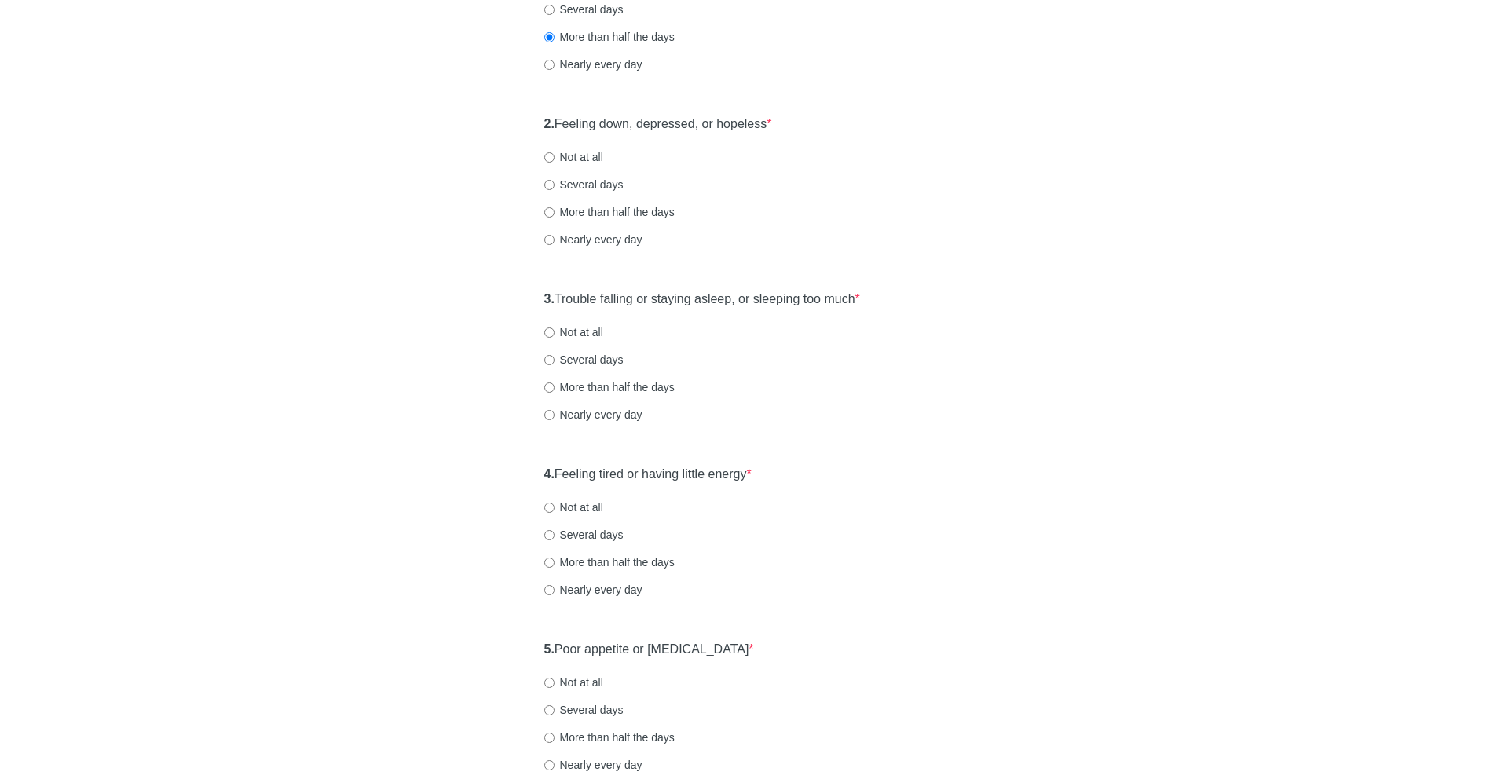
scroll to position [368, 0]
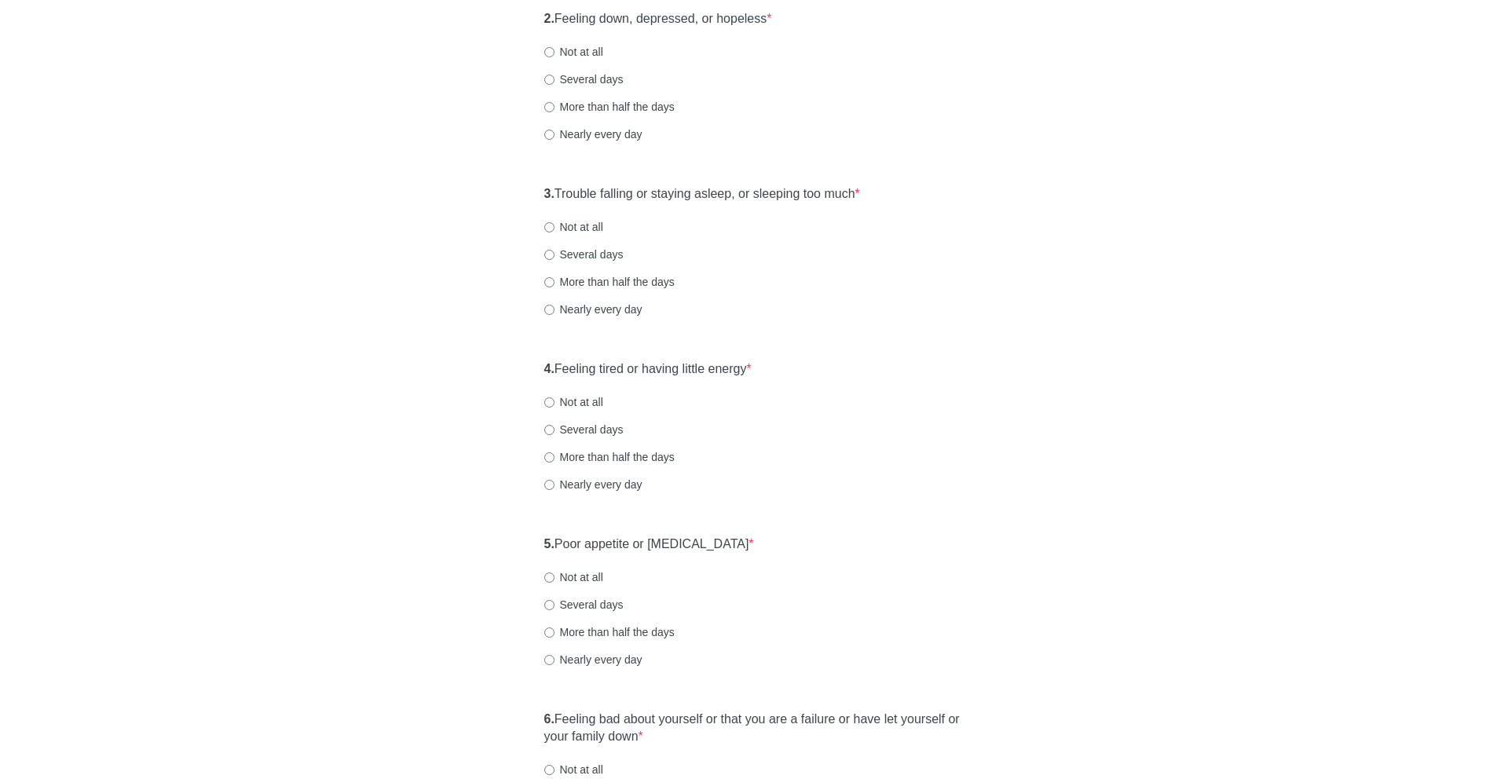
click at [577, 101] on label "More than half the days" at bounding box center [609, 107] width 130 height 16
click at [555, 102] on input "More than half the days" at bounding box center [549, 107] width 10 height 10
radio input "true"
drag, startPoint x: 599, startPoint y: 191, endPoint x: 946, endPoint y: 216, distance: 347.4
click at [946, 216] on div "3. Trouble falling or staying asleep, or sleeping too much * Not at all Several…" at bounding box center [755, 259] width 436 height 163
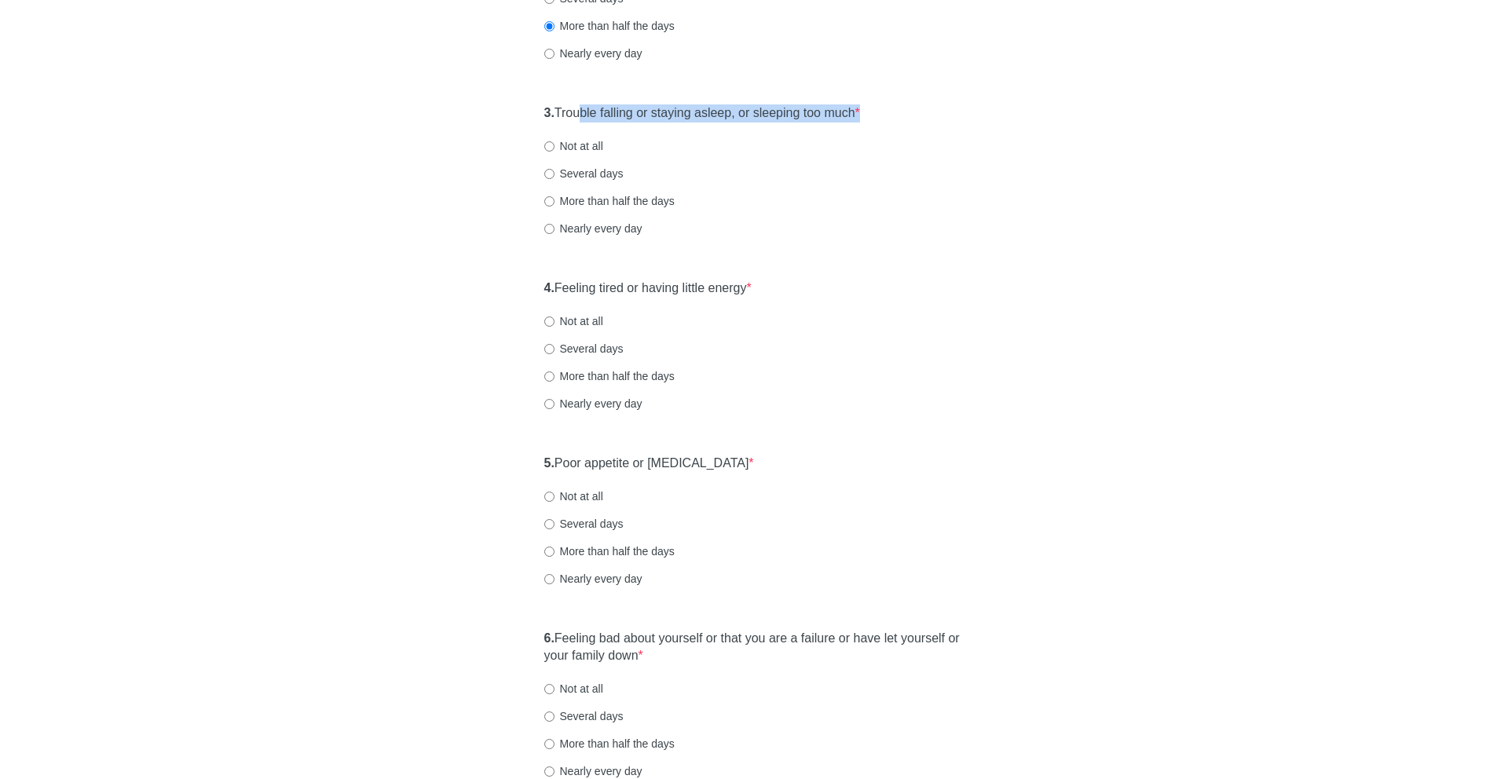
scroll to position [450, 0]
click at [571, 165] on label "Several days" at bounding box center [583, 173] width 79 height 16
click at [555, 168] on input "Several days" at bounding box center [549, 173] width 10 height 10
radio input "true"
drag, startPoint x: 581, startPoint y: 281, endPoint x: 820, endPoint y: 305, distance: 240.0
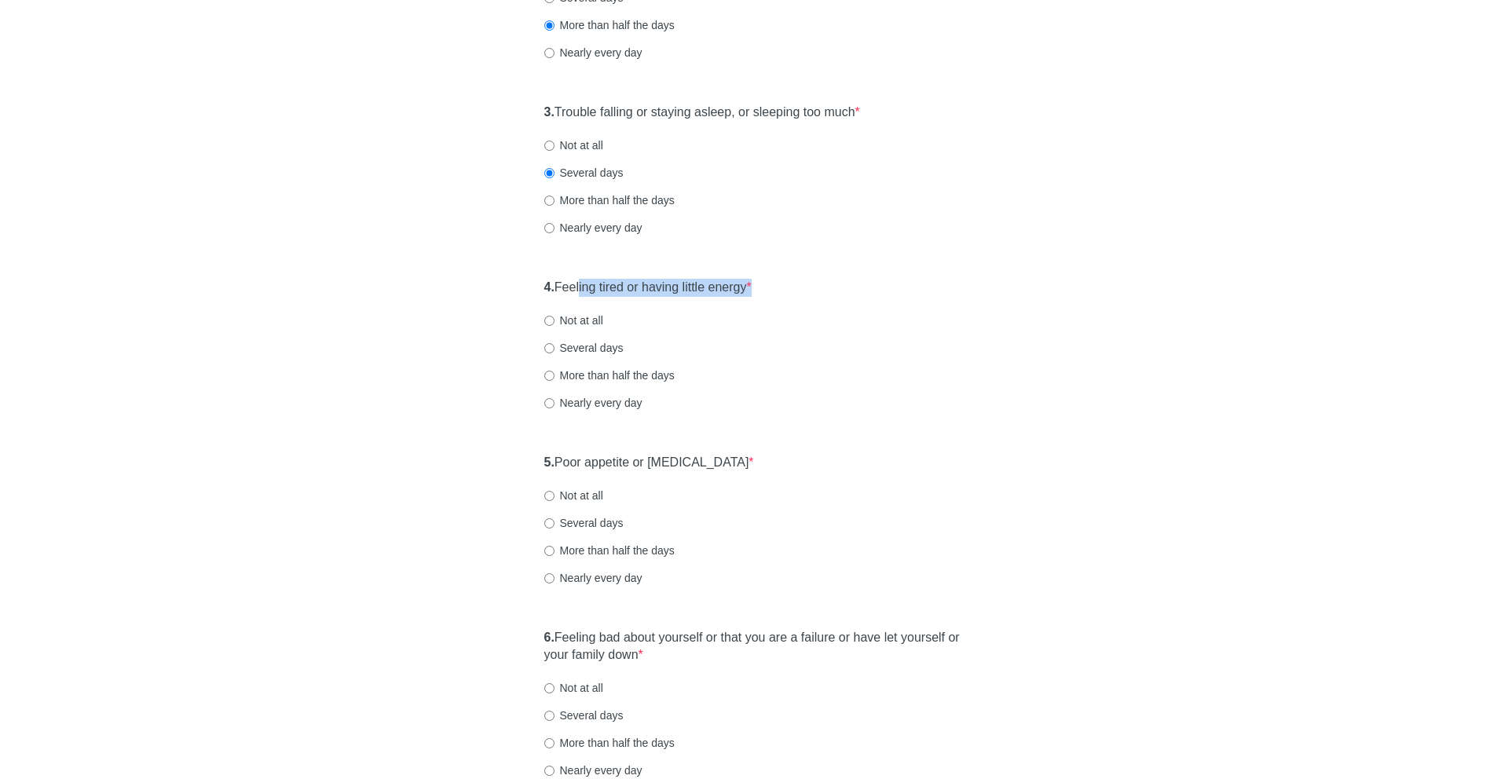
click at [820, 305] on div "4. Feeling tired or having little energy * Not at all Several days More than ha…" at bounding box center [755, 352] width 436 height 163
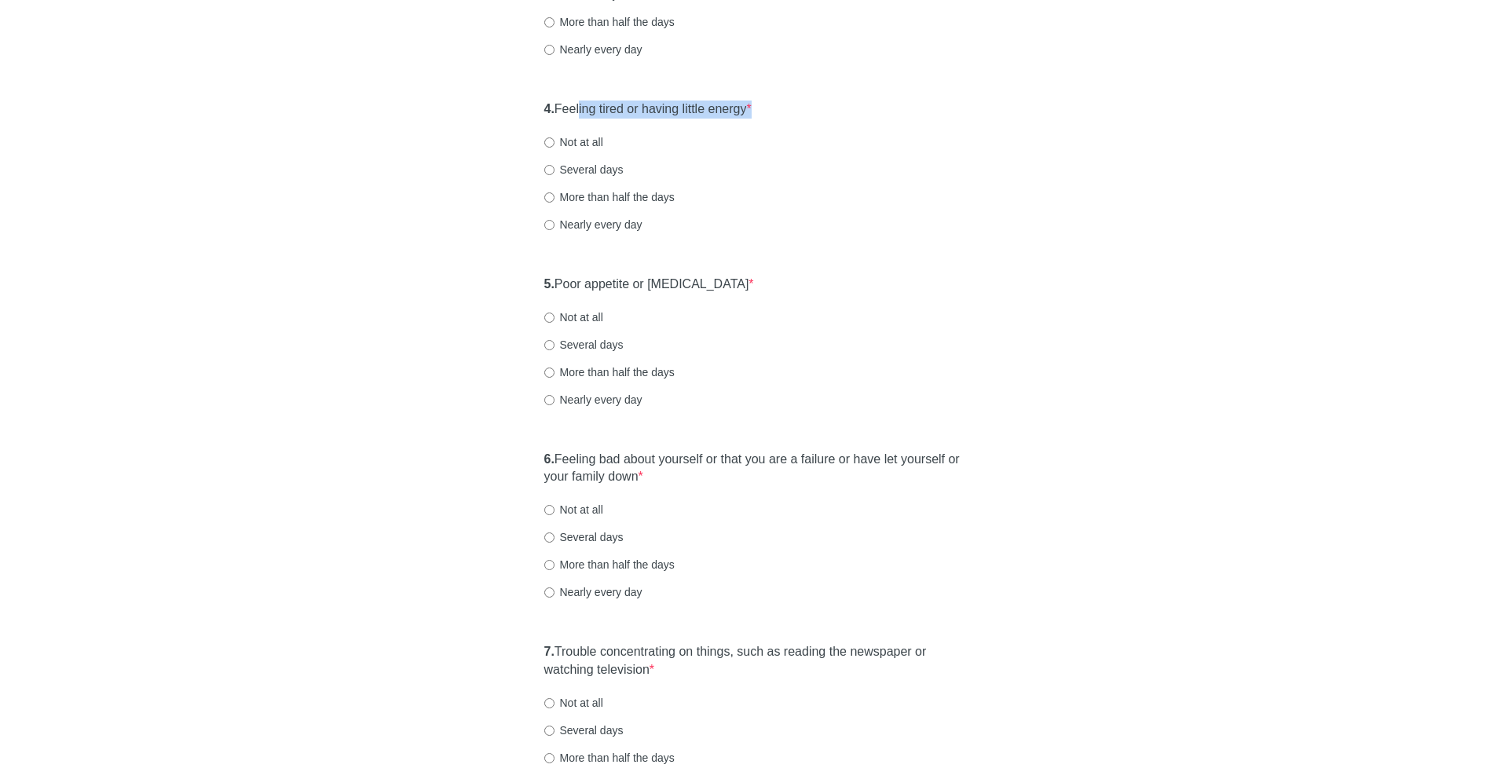
scroll to position [641, 0]
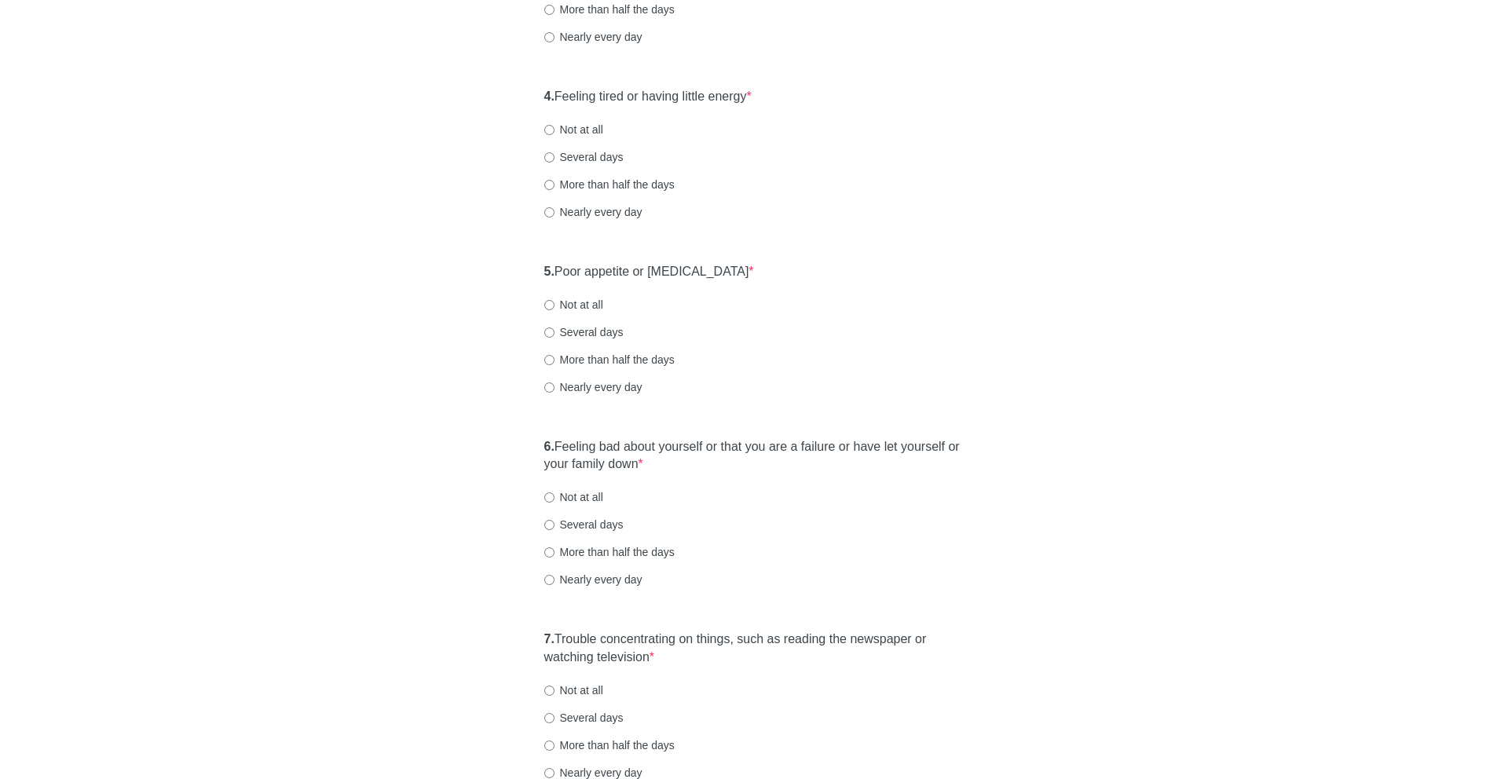
click at [588, 209] on label "Nearly every day" at bounding box center [593, 212] width 98 height 16
click at [555, 209] on input "Nearly every day" at bounding box center [549, 212] width 10 height 10
radio input "true"
drag, startPoint x: 584, startPoint y: 270, endPoint x: 817, endPoint y: 273, distance: 233.4
click at [817, 273] on div "5. Poor appetite or [MEDICAL_DATA] * Not at all Several days More than half the…" at bounding box center [755, 336] width 436 height 163
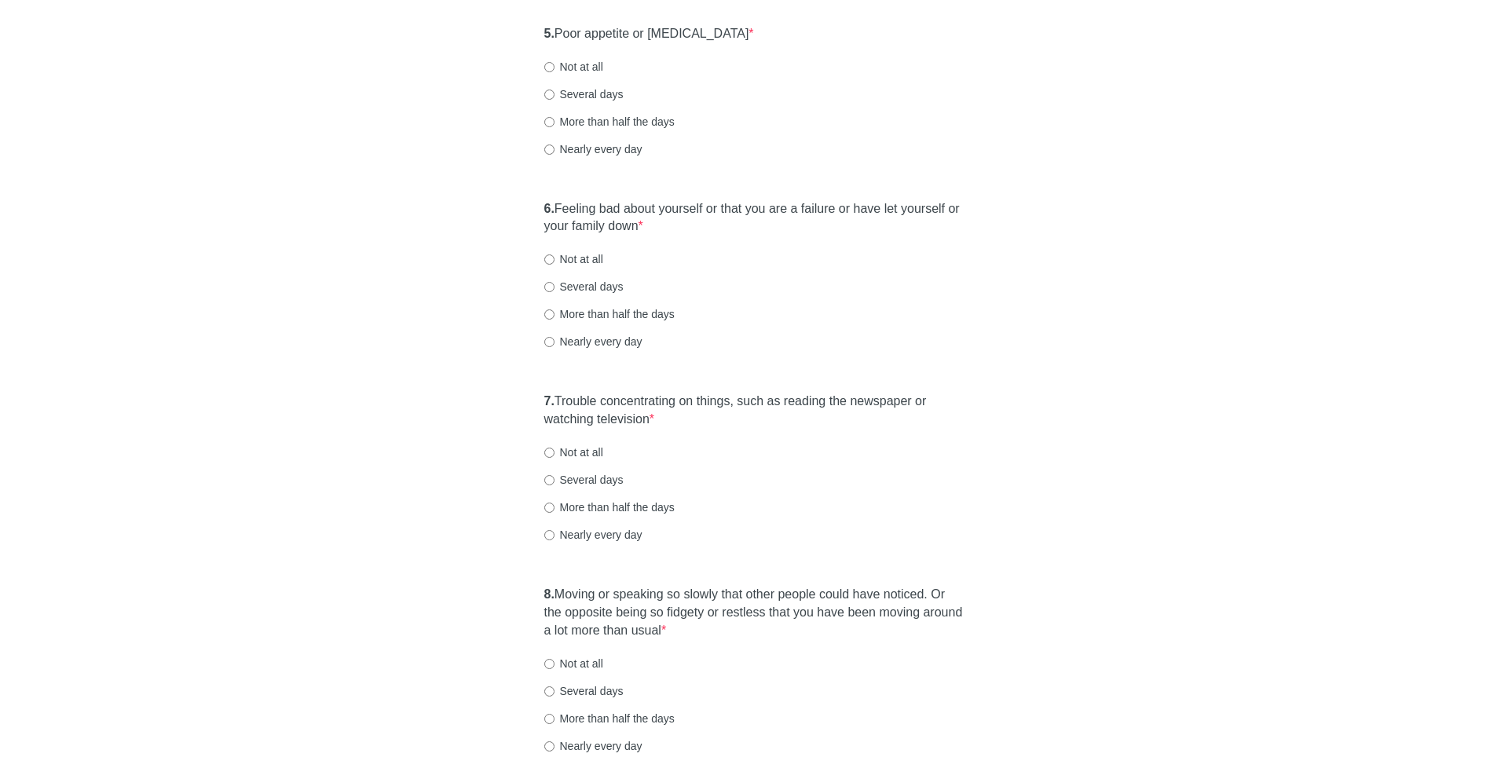
scroll to position [856, 0]
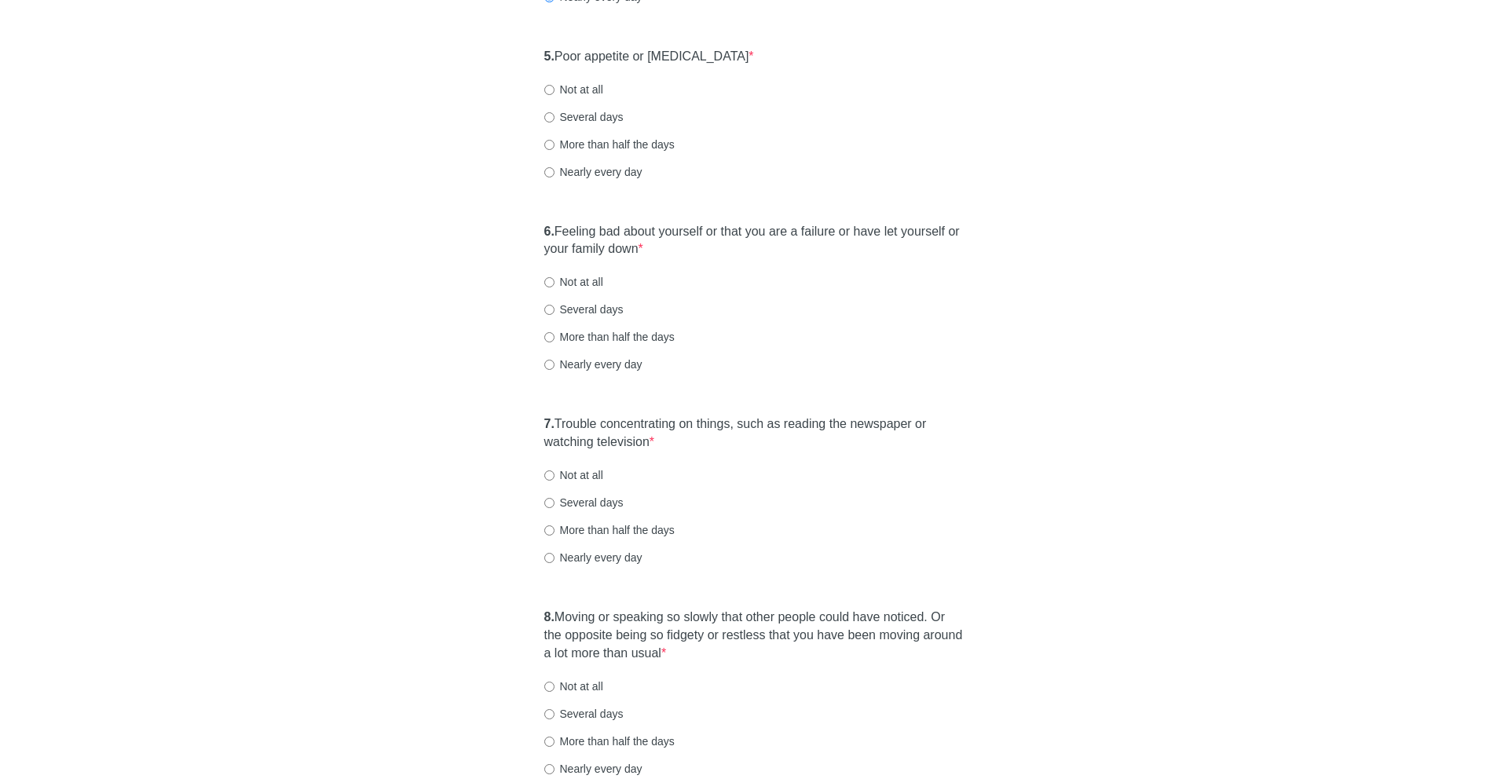
click at [585, 149] on label "More than half the days" at bounding box center [609, 145] width 130 height 16
click at [555, 149] on input "More than half the days" at bounding box center [549, 145] width 10 height 10
radio input "true"
drag, startPoint x: 580, startPoint y: 233, endPoint x: 663, endPoint y: 271, distance: 91.4
click at [663, 271] on div "6. Feeling bad about yourself or that you are a failure or have let yourself or…" at bounding box center [755, 305] width 436 height 181
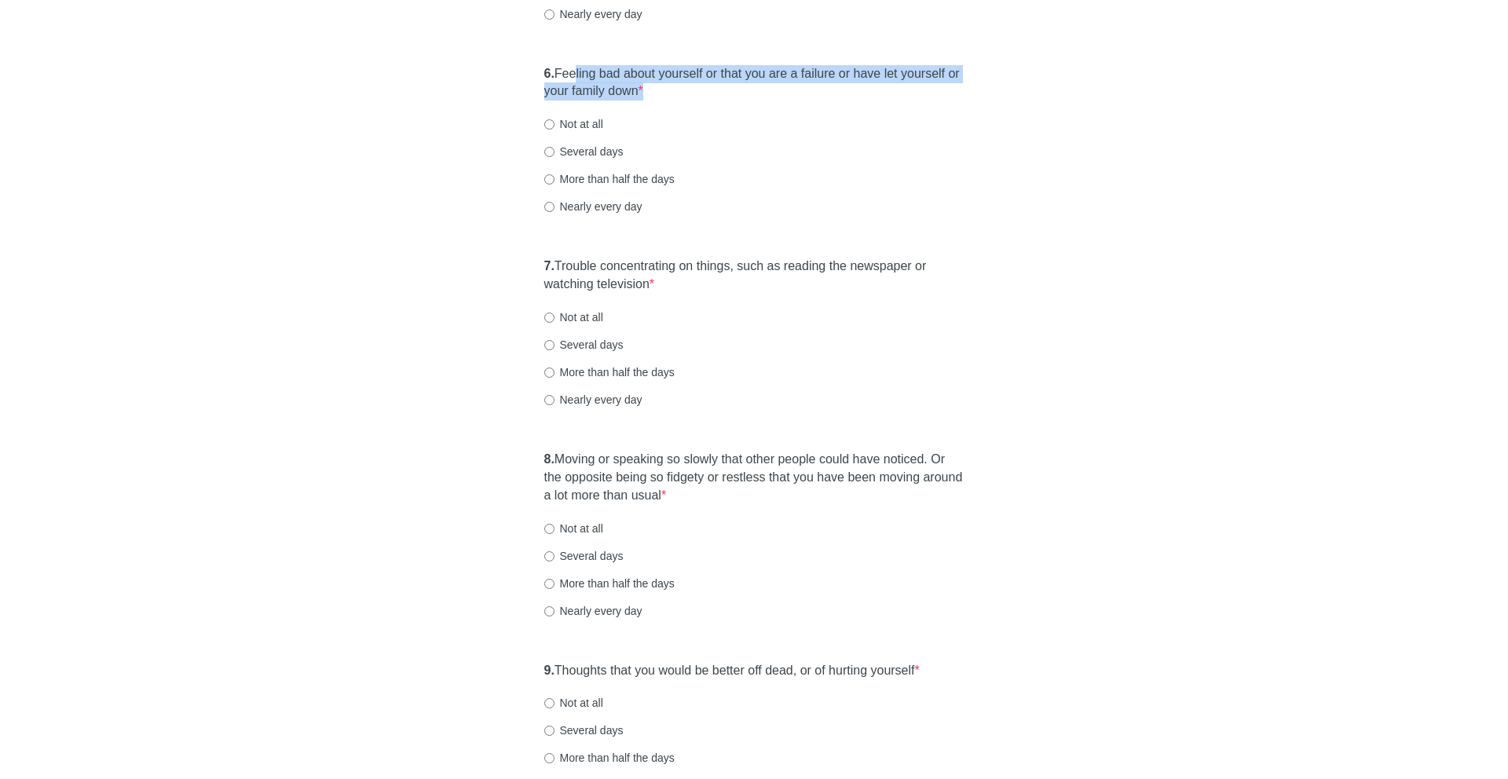
scroll to position [1010, 0]
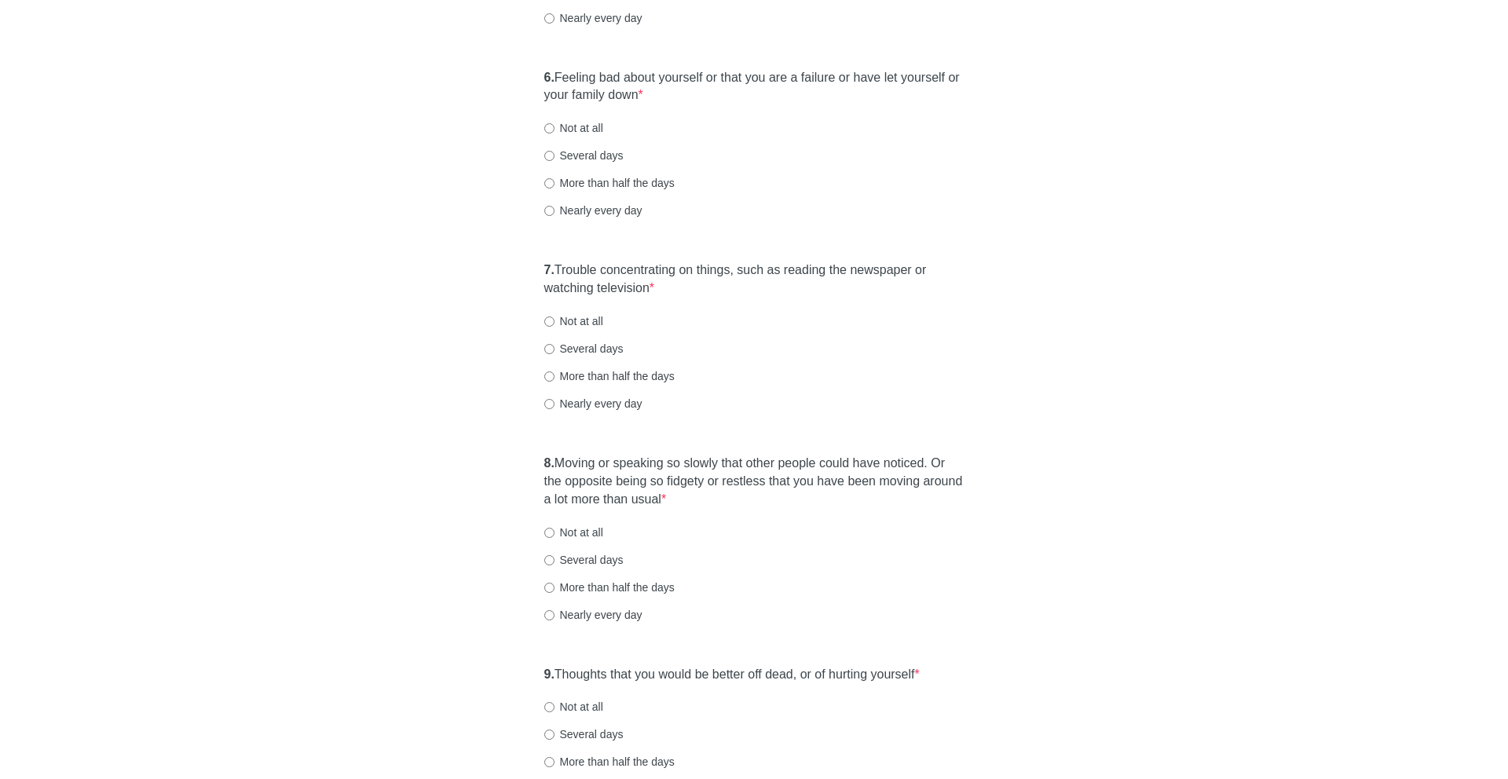
click at [606, 214] on label "Nearly every day" at bounding box center [593, 211] width 98 height 16
click at [555, 214] on input "Nearly every day" at bounding box center [549, 211] width 10 height 10
radio input "true"
drag, startPoint x: 588, startPoint y: 263, endPoint x: 644, endPoint y: 302, distance: 68.9
click at [644, 302] on div "7. Trouble concentrating on things, such as reading the newspaper or watching t…" at bounding box center [755, 344] width 436 height 181
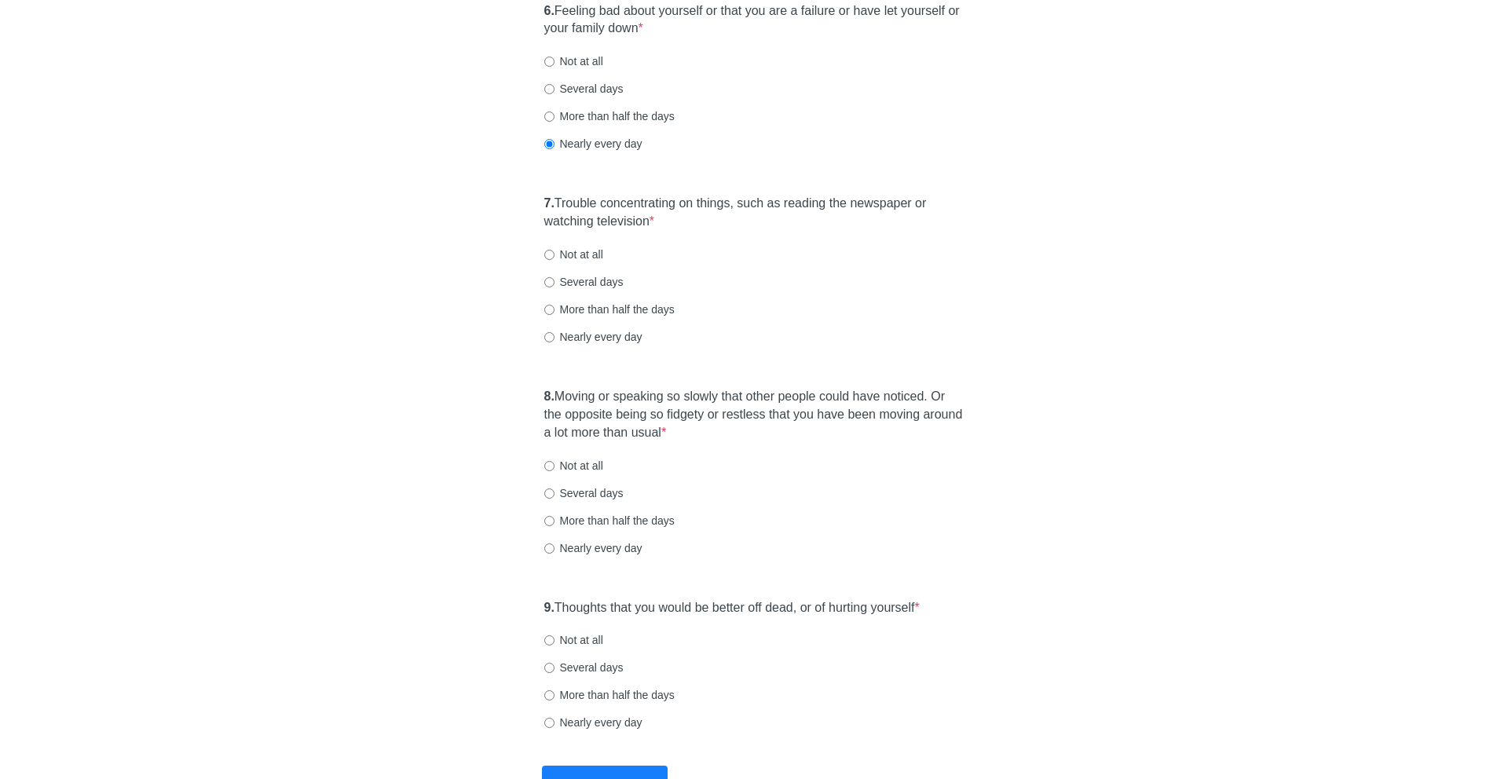
scroll to position [1119, 0]
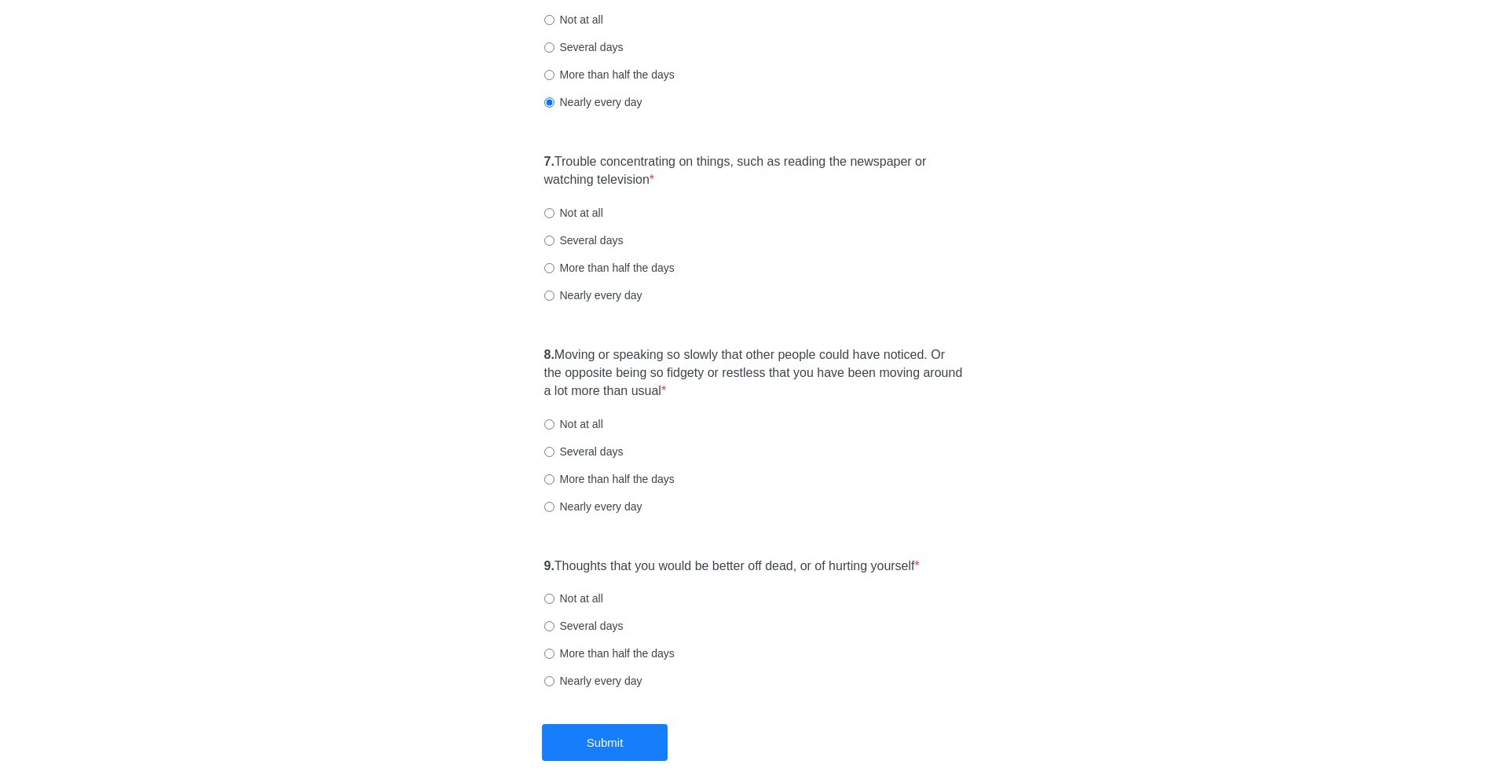
click at [578, 292] on label "Nearly every day" at bounding box center [593, 296] width 98 height 16
click at [555, 292] on input "Nearly every day" at bounding box center [549, 296] width 10 height 10
radio input "true"
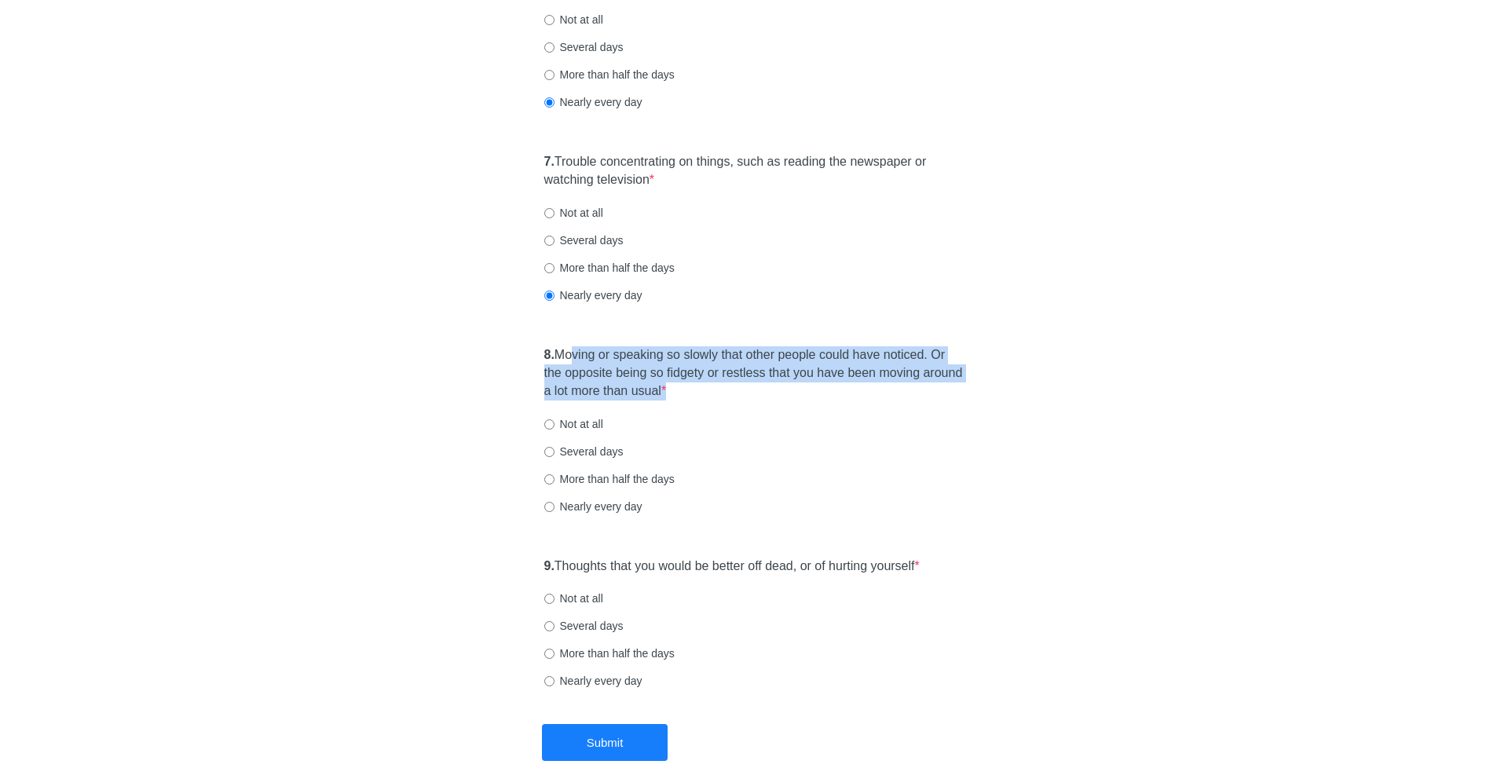
drag, startPoint x: 581, startPoint y: 350, endPoint x: 706, endPoint y: 412, distance: 139.5
click at [706, 412] on div "8. Moving or speaking so slowly that other people could have noticed. Or the op…" at bounding box center [755, 439] width 436 height 200
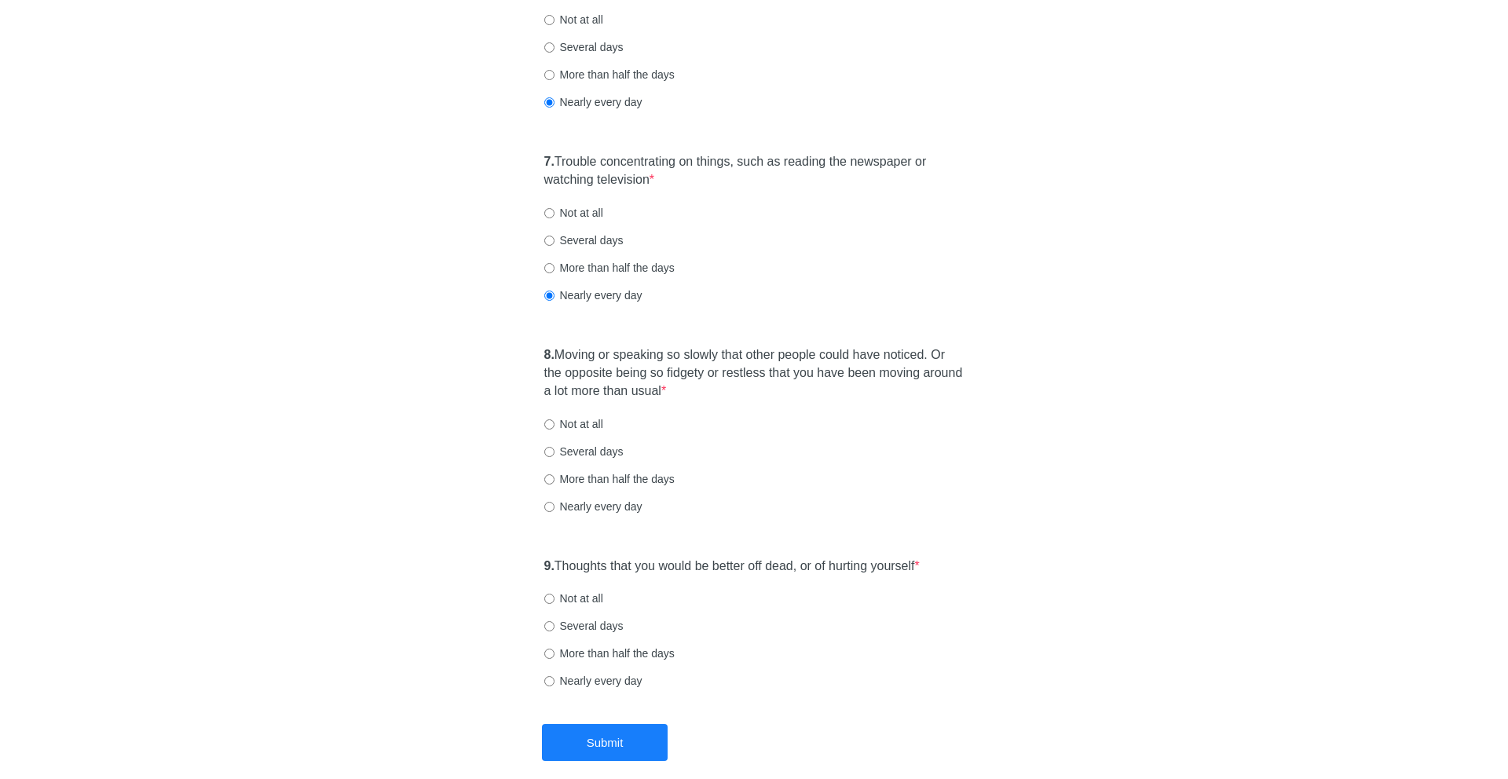
click at [568, 511] on label "Nearly every day" at bounding box center [593, 507] width 98 height 16
click at [555, 511] on input "Nearly every day" at bounding box center [549, 507] width 10 height 10
radio input "true"
drag, startPoint x: 566, startPoint y: 566, endPoint x: 863, endPoint y: 594, distance: 298.3
click at [863, 594] on div "9. Thoughts that you would be better off dead, or of hurting yourself * Not at …" at bounding box center [755, 631] width 436 height 163
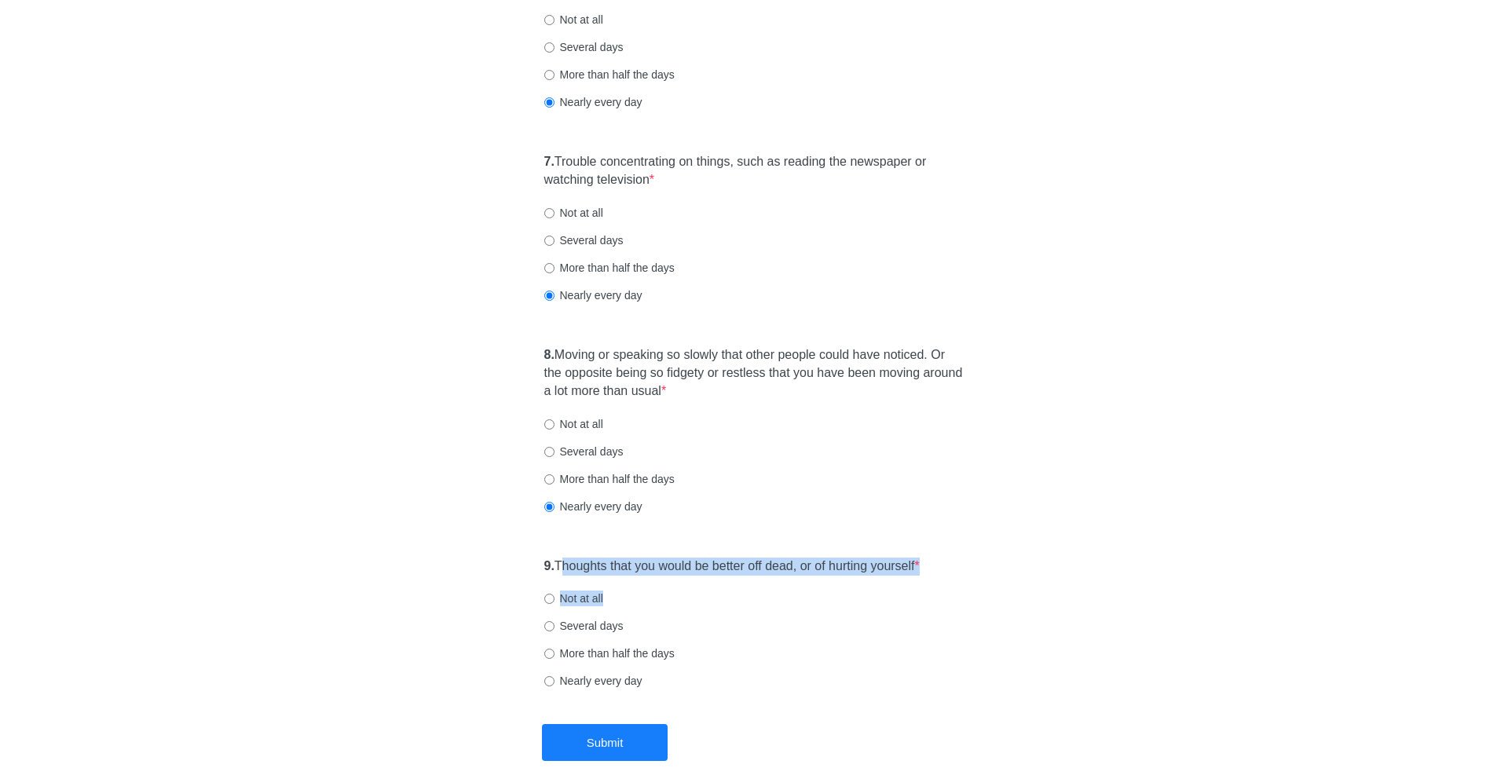
scroll to position [1196, 0]
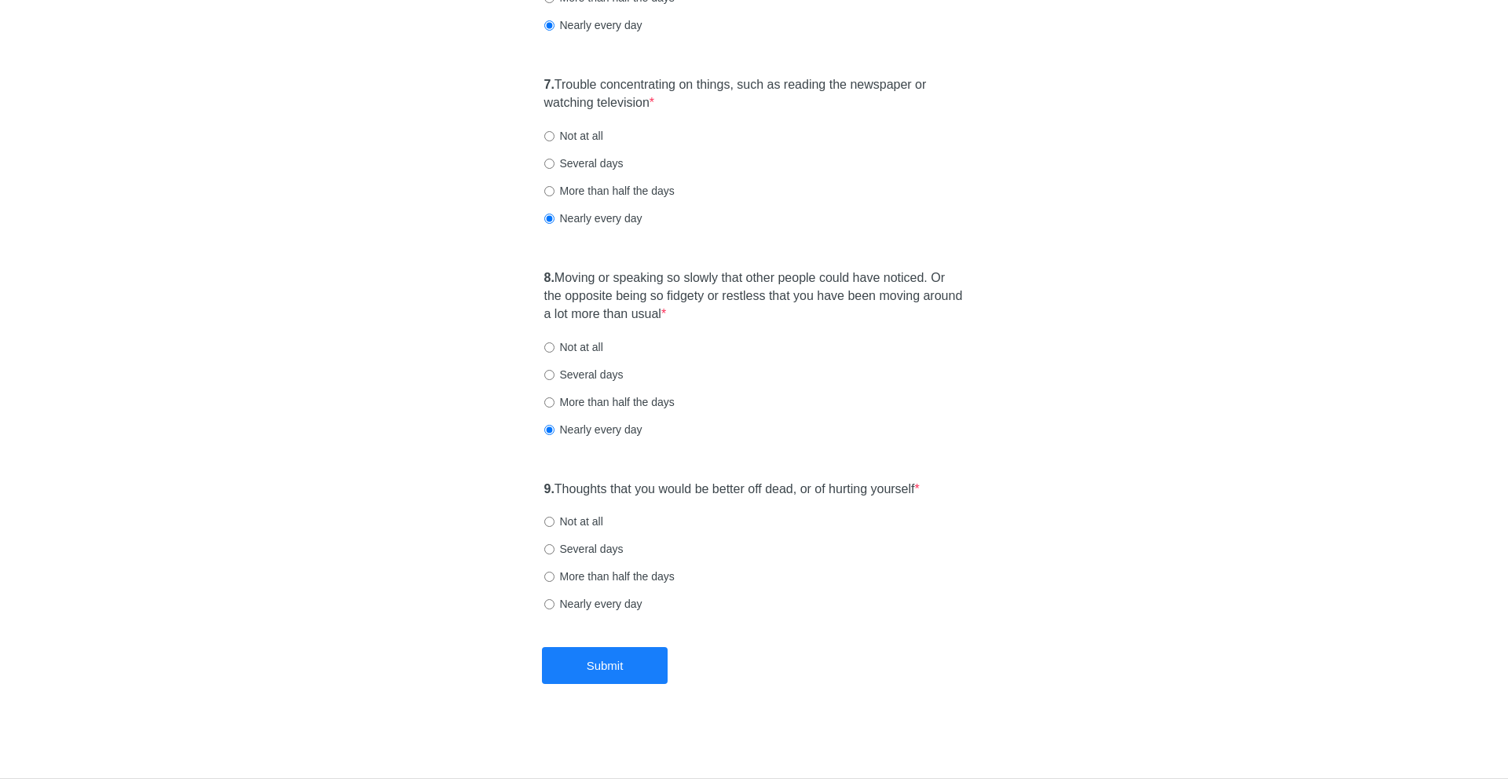
click at [592, 524] on label "Not at all" at bounding box center [573, 522] width 59 height 16
click at [555, 524] on input "Not at all" at bounding box center [549, 522] width 10 height 10
radio input "true"
click at [617, 663] on button "Submit" at bounding box center [605, 665] width 126 height 37
